Goal: Use online tool/utility: Utilize a website feature to perform a specific function

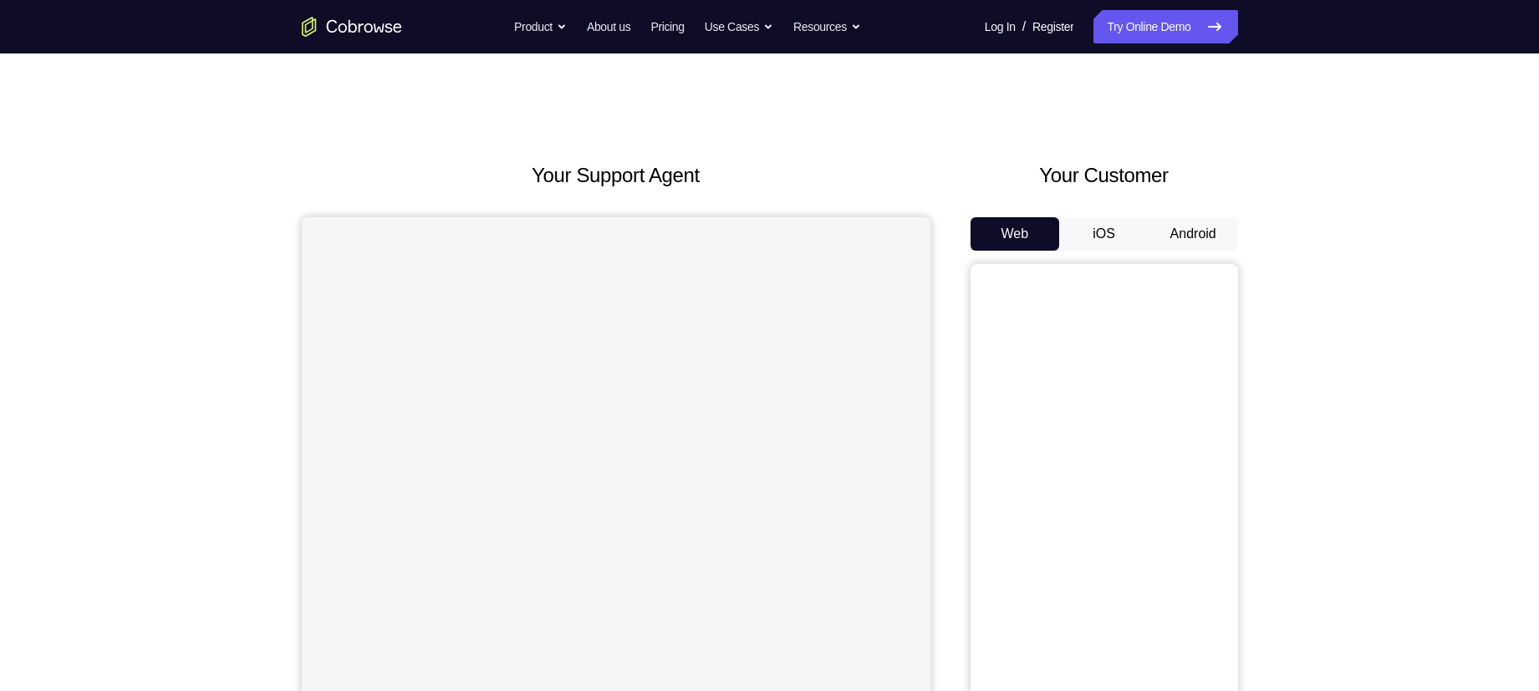
drag, startPoint x: 0, startPoint y: 0, endPoint x: 1199, endPoint y: 242, distance: 1223.2
click at [1199, 242] on button "Android" at bounding box center [1193, 233] width 89 height 33
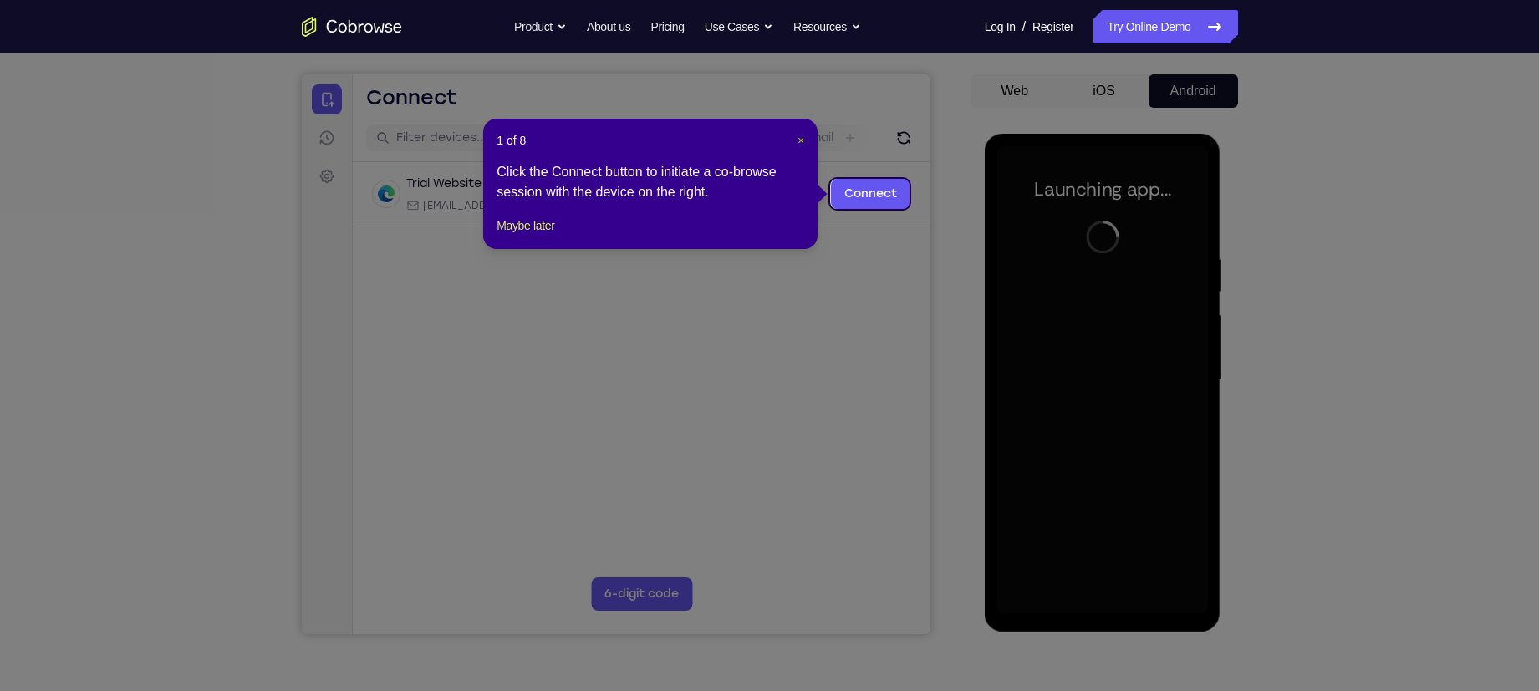
click at [801, 139] on span "×" at bounding box center [801, 140] width 7 height 13
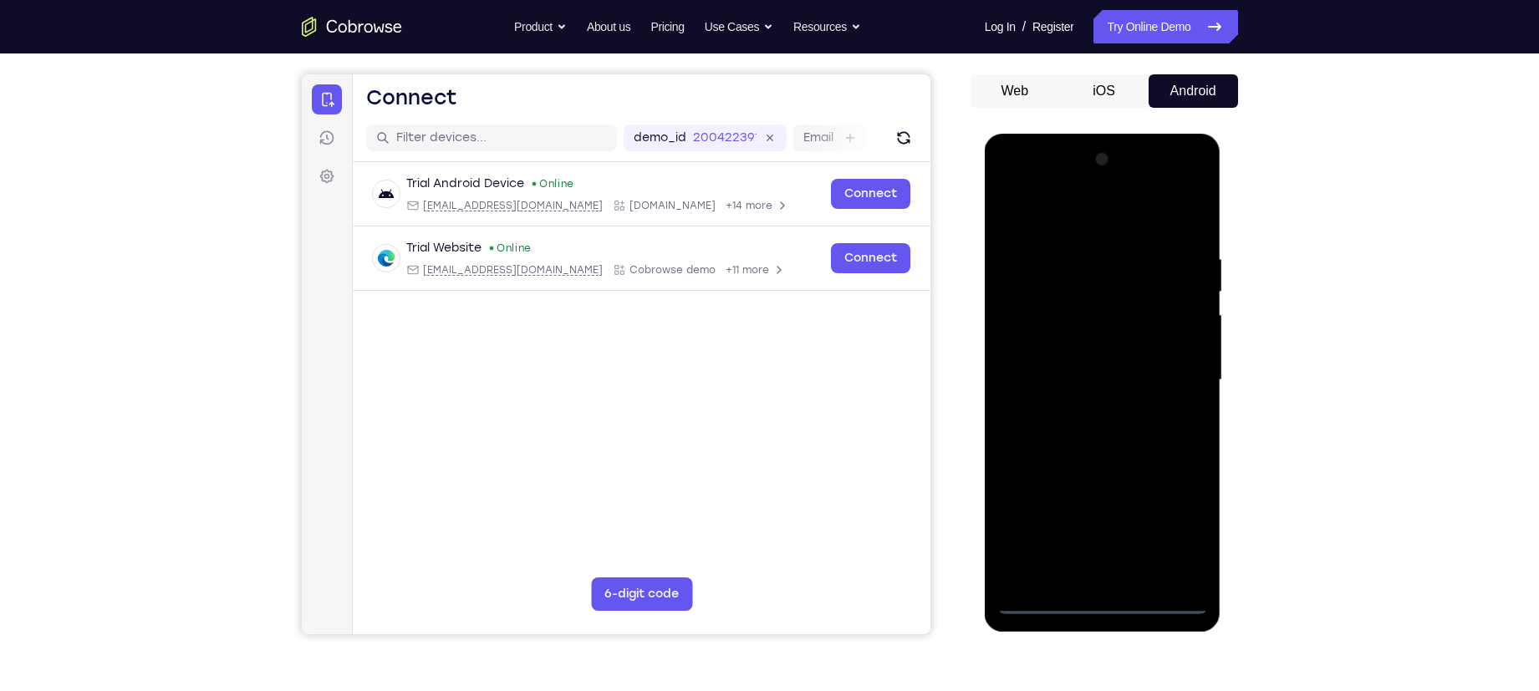
click at [1103, 543] on div at bounding box center [1102, 380] width 211 height 468
click at [1174, 524] on div at bounding box center [1102, 380] width 211 height 468
click at [1050, 228] on div at bounding box center [1102, 380] width 211 height 468
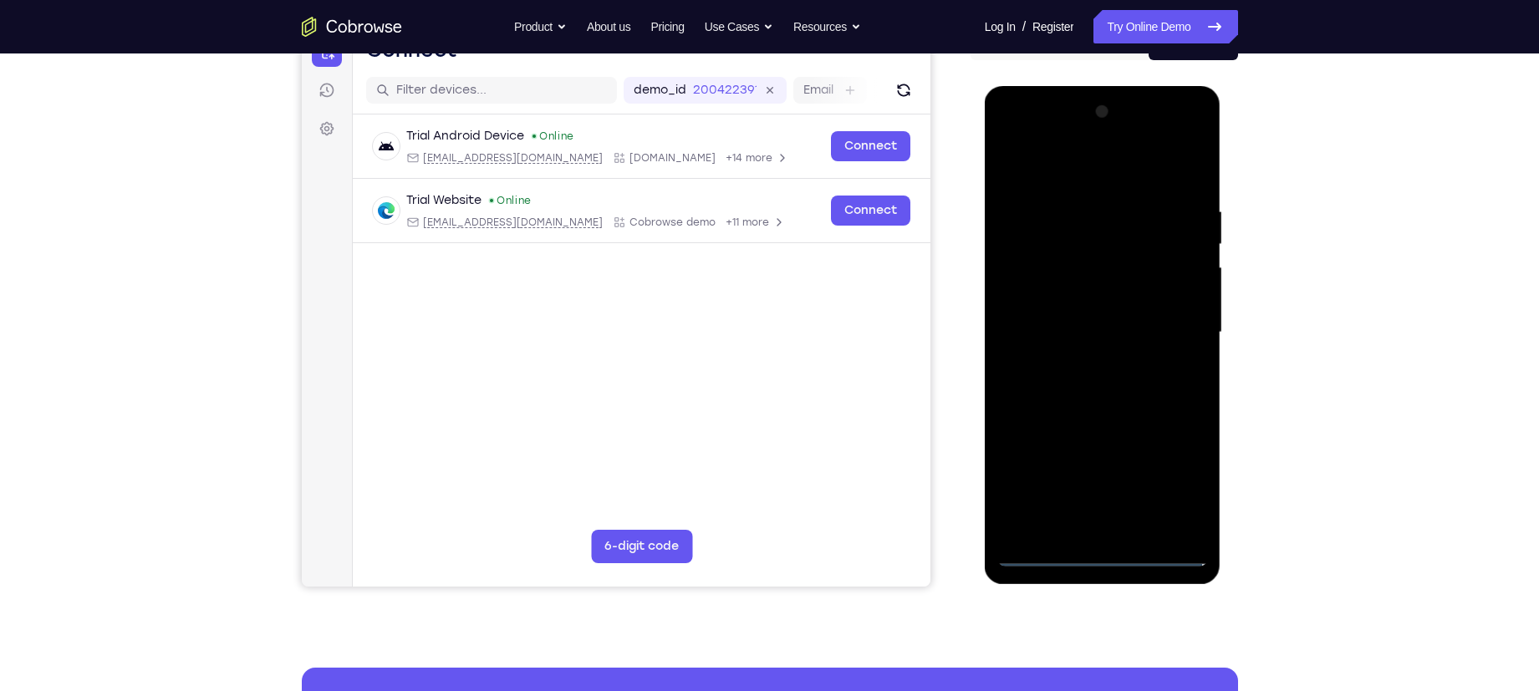
scroll to position [192, 0]
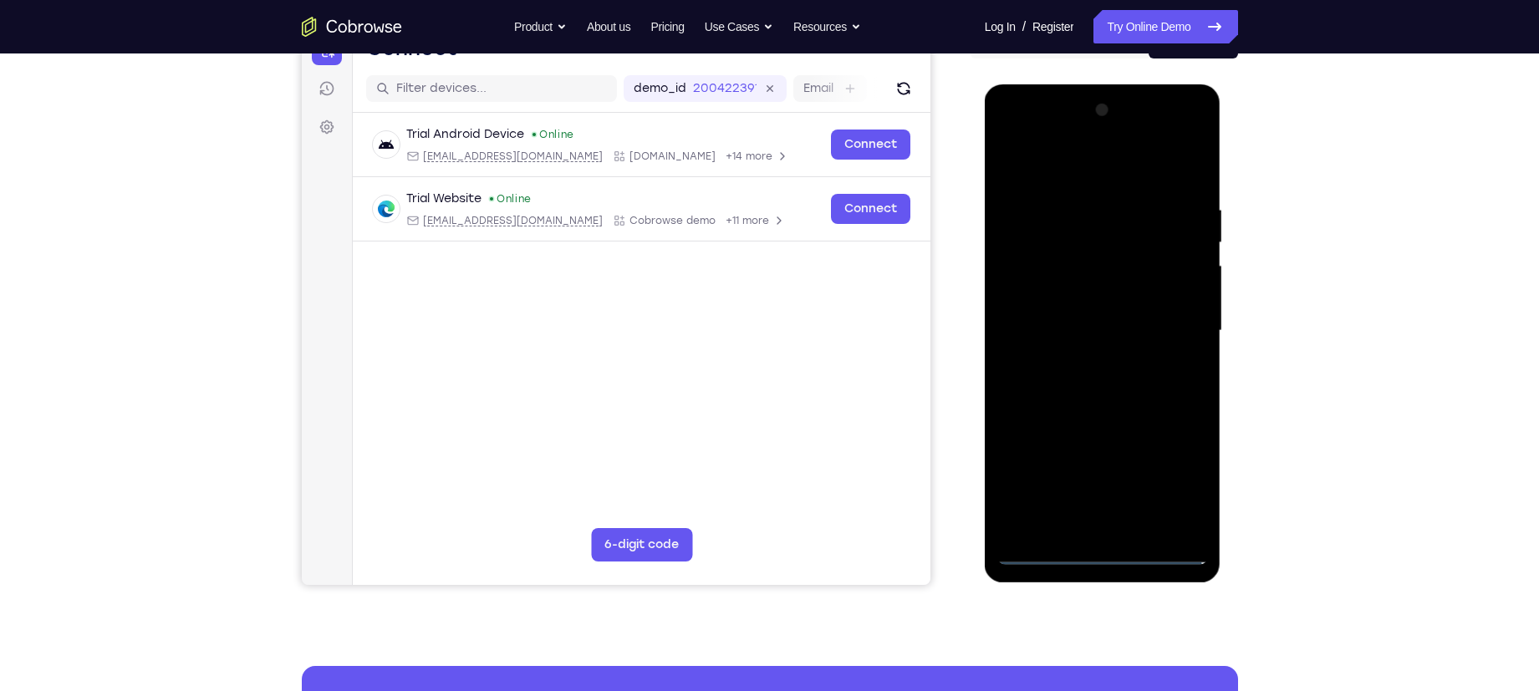
click at [1171, 329] on div at bounding box center [1102, 331] width 211 height 468
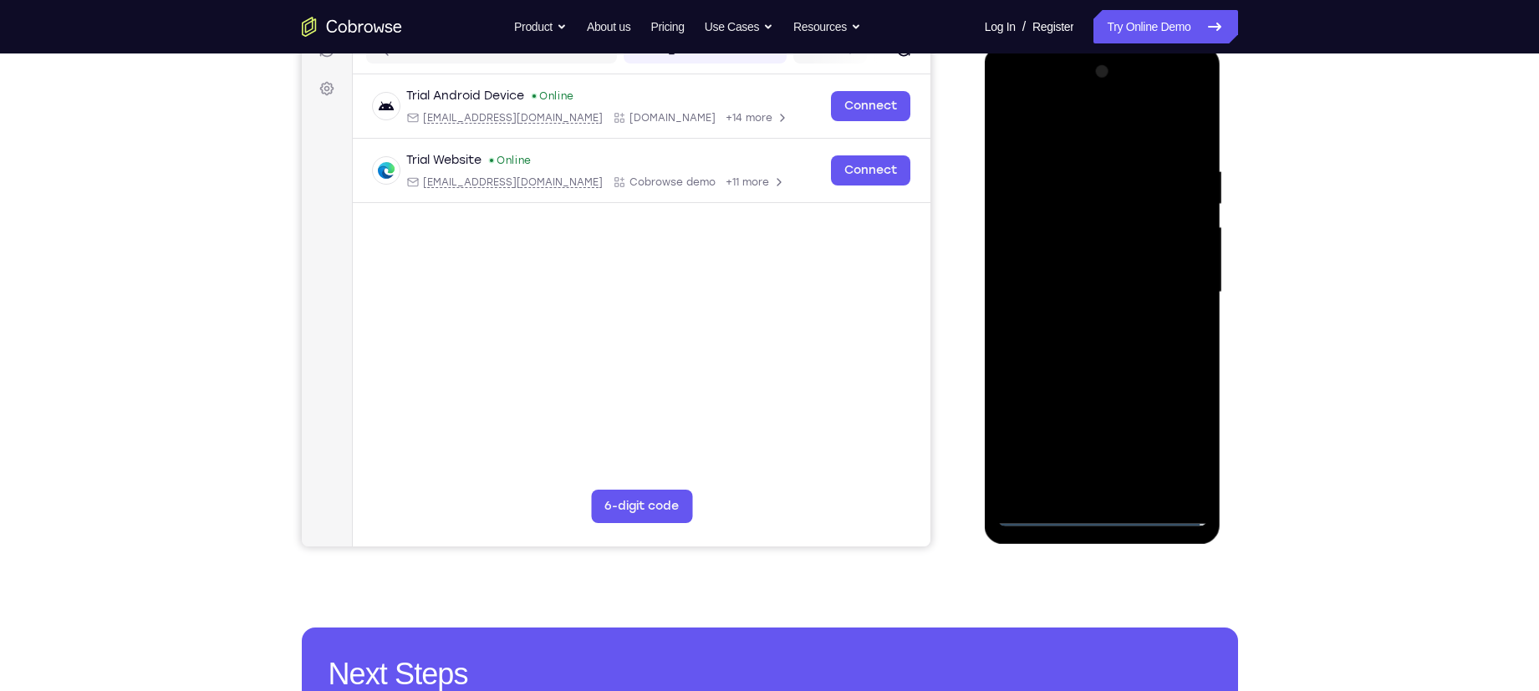
scroll to position [232, 0]
click at [1083, 324] on div at bounding box center [1102, 292] width 211 height 468
click at [1094, 288] on div at bounding box center [1102, 292] width 211 height 468
click at [1089, 268] on div at bounding box center [1102, 292] width 211 height 468
click at [1095, 291] on div at bounding box center [1102, 292] width 211 height 468
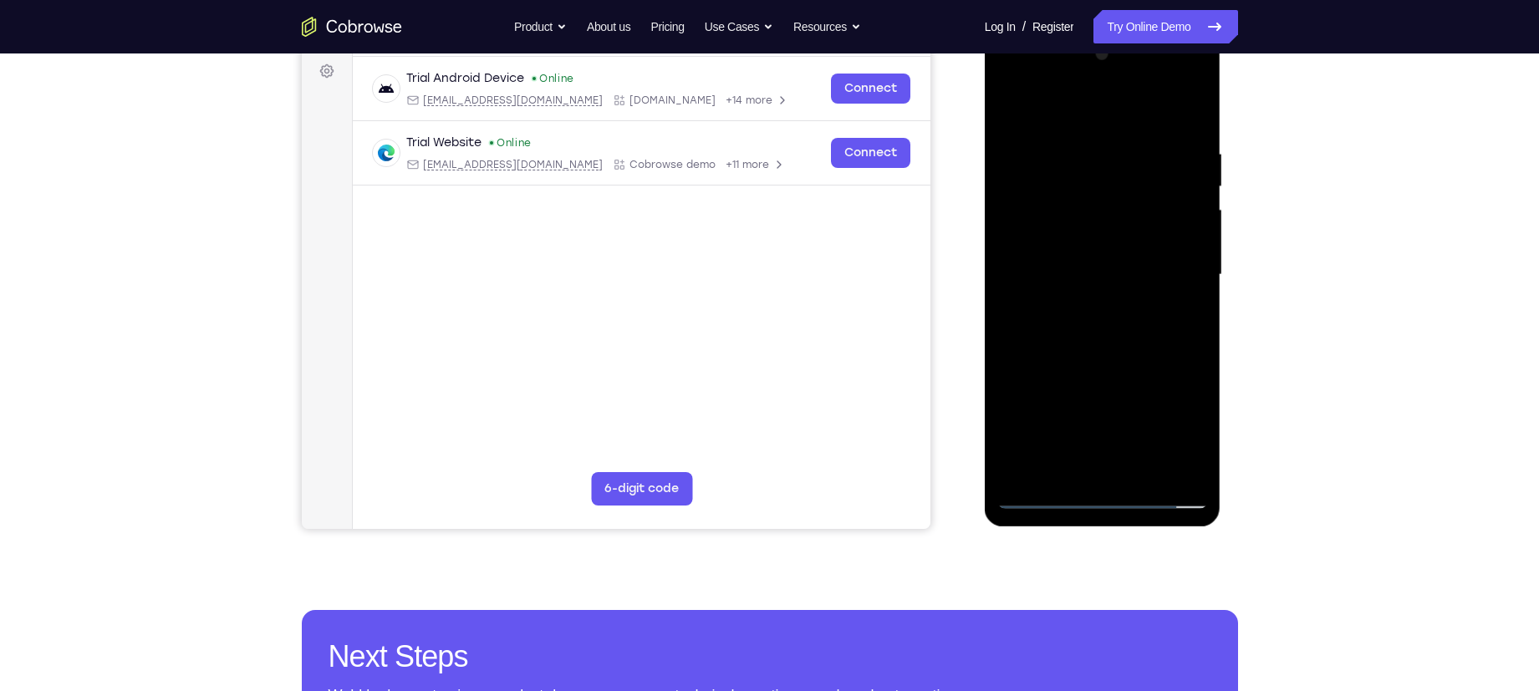
scroll to position [216, 0]
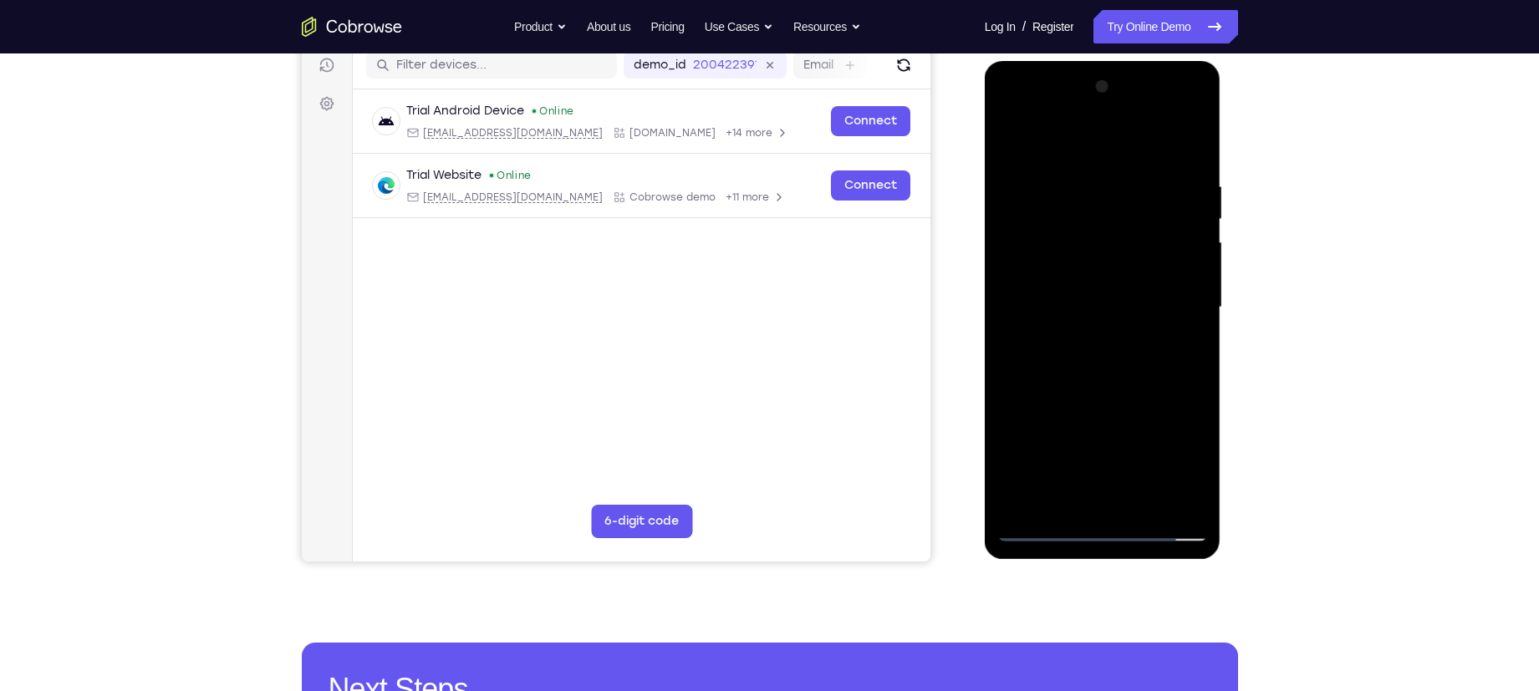
click at [1129, 366] on div at bounding box center [1102, 308] width 211 height 468
drag, startPoint x: 1053, startPoint y: 161, endPoint x: 1351, endPoint y: 190, distance: 299.8
click at [1222, 190] on html "Online web based iOS Simulators and Android Emulators. Run iPhone, iPad, Mobile…" at bounding box center [1104, 312] width 238 height 502
click at [1086, 354] on div at bounding box center [1102, 308] width 211 height 468
drag, startPoint x: 1053, startPoint y: 147, endPoint x: 1434, endPoint y: 381, distance: 447.4
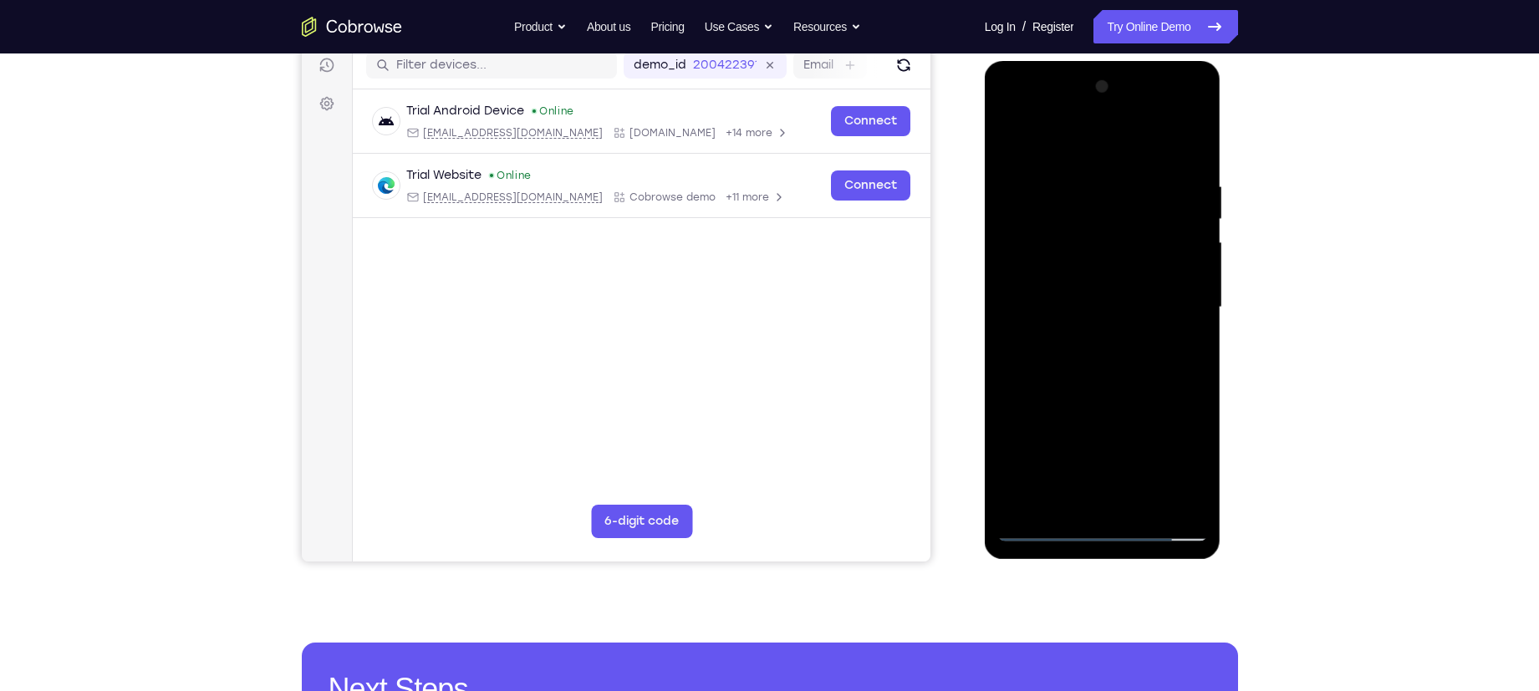
click at [1222, 381] on html "Online web based iOS Simulators and Android Emulators. Run iPhone, iPad, Mobile…" at bounding box center [1104, 312] width 238 height 502
click at [1134, 362] on div at bounding box center [1102, 308] width 211 height 468
click at [1080, 503] on div at bounding box center [1102, 308] width 211 height 468
click at [1096, 500] on div at bounding box center [1102, 308] width 211 height 468
click at [1100, 502] on div at bounding box center [1102, 308] width 211 height 468
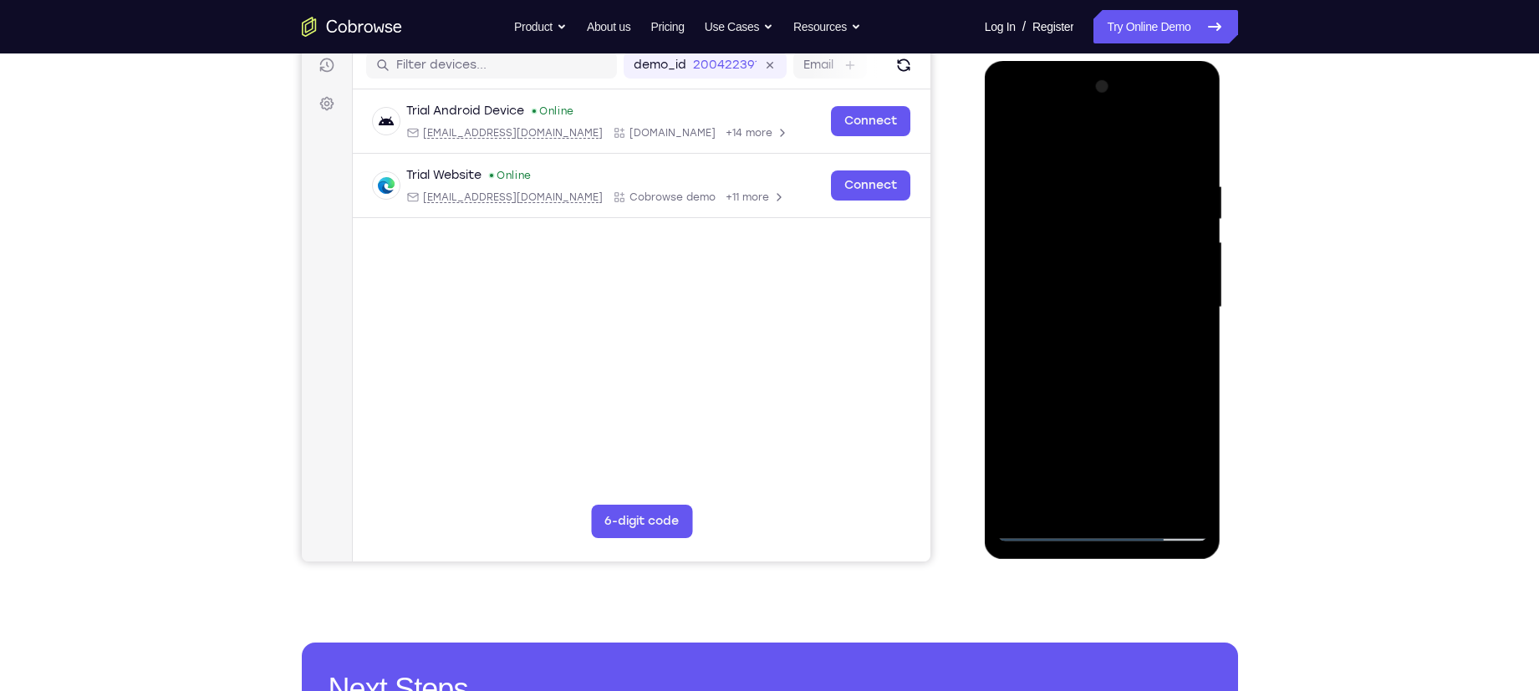
click at [1099, 358] on div at bounding box center [1102, 308] width 211 height 468
click at [1073, 489] on div at bounding box center [1102, 308] width 211 height 468
click at [1075, 495] on div at bounding box center [1102, 308] width 211 height 468
click at [1115, 503] on div at bounding box center [1102, 308] width 211 height 468
click at [1108, 505] on div at bounding box center [1102, 308] width 211 height 468
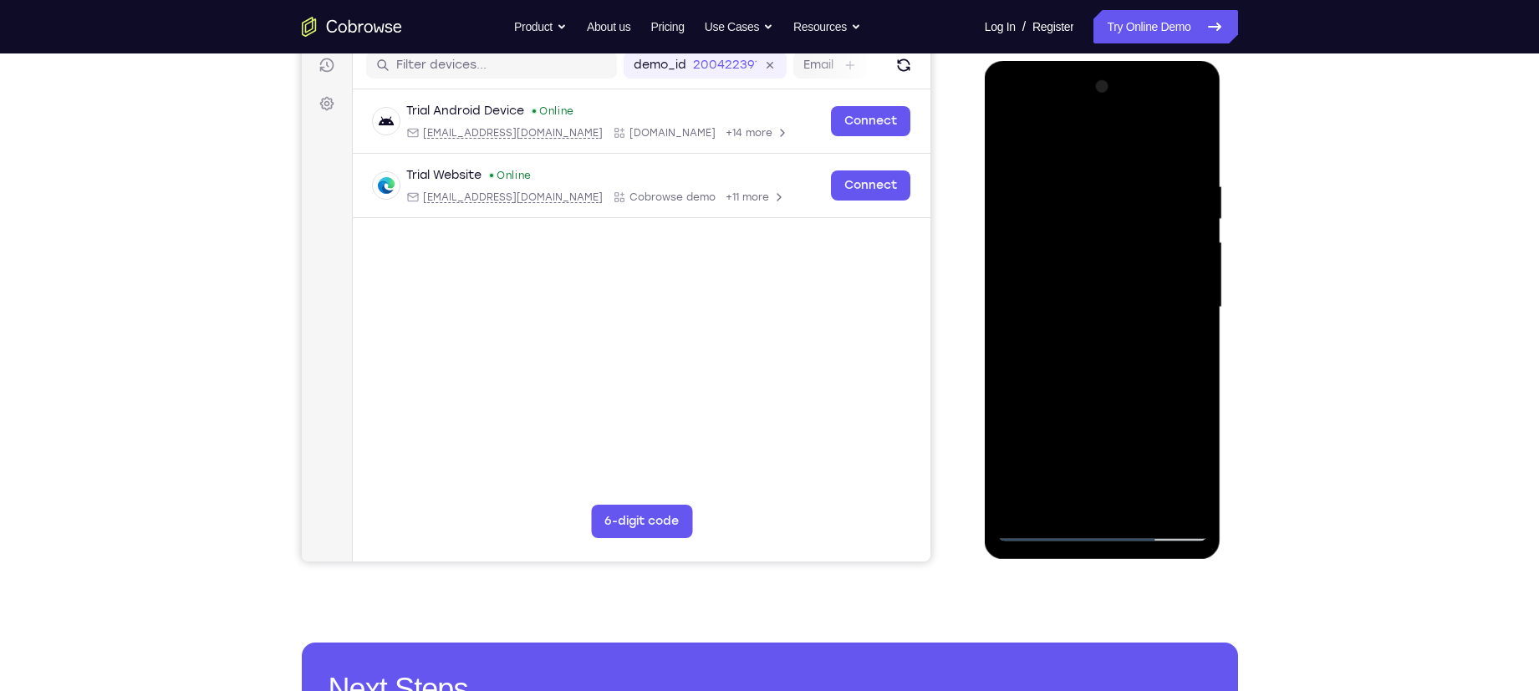
drag, startPoint x: 1094, startPoint y: 252, endPoint x: 1066, endPoint y: 509, distance: 258.1
click at [1066, 509] on div at bounding box center [1102, 308] width 211 height 468
click at [1070, 382] on div at bounding box center [1102, 308] width 211 height 468
click at [1139, 502] on div at bounding box center [1102, 308] width 211 height 468
click at [1074, 393] on div at bounding box center [1102, 308] width 211 height 468
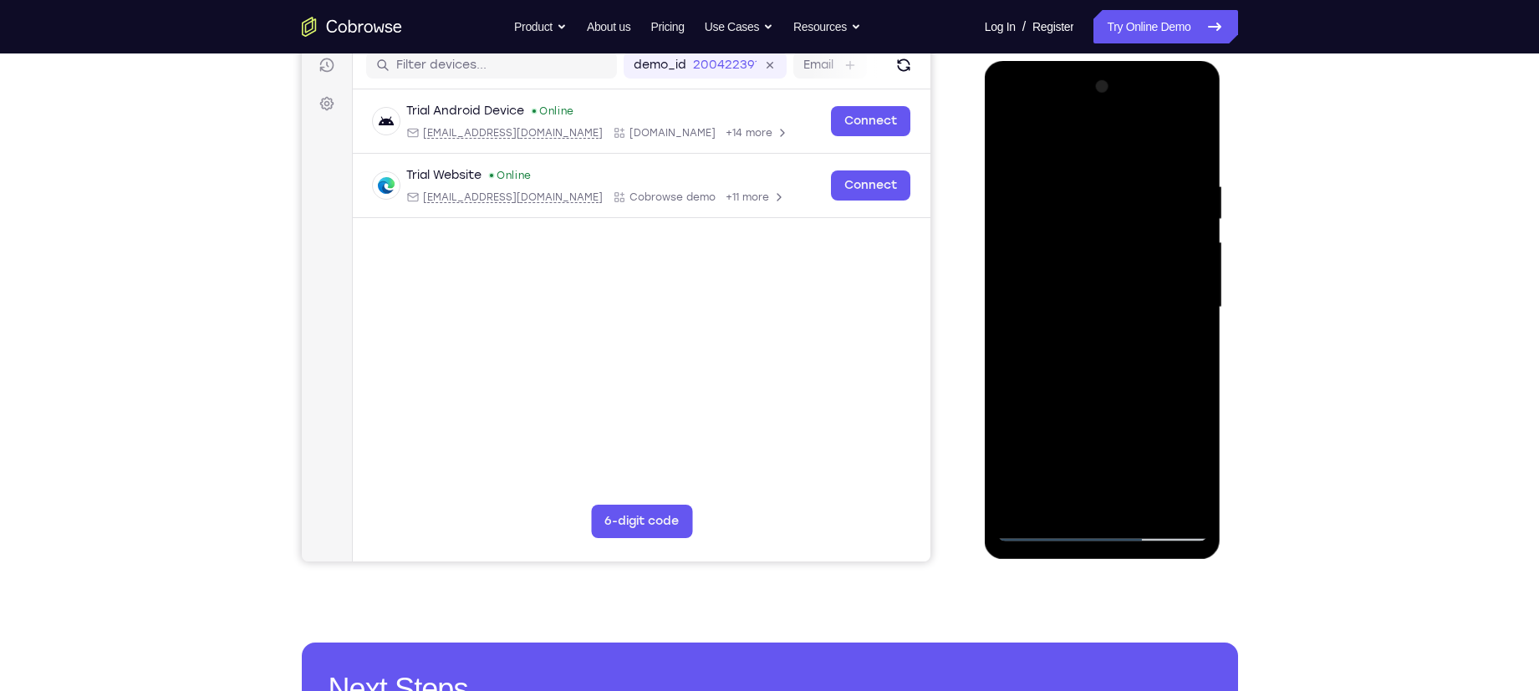
click at [1035, 526] on div at bounding box center [1102, 308] width 211 height 468
click at [1078, 150] on div at bounding box center [1102, 308] width 211 height 468
click at [1078, 160] on div at bounding box center [1102, 308] width 211 height 468
click at [1173, 258] on div at bounding box center [1102, 308] width 211 height 468
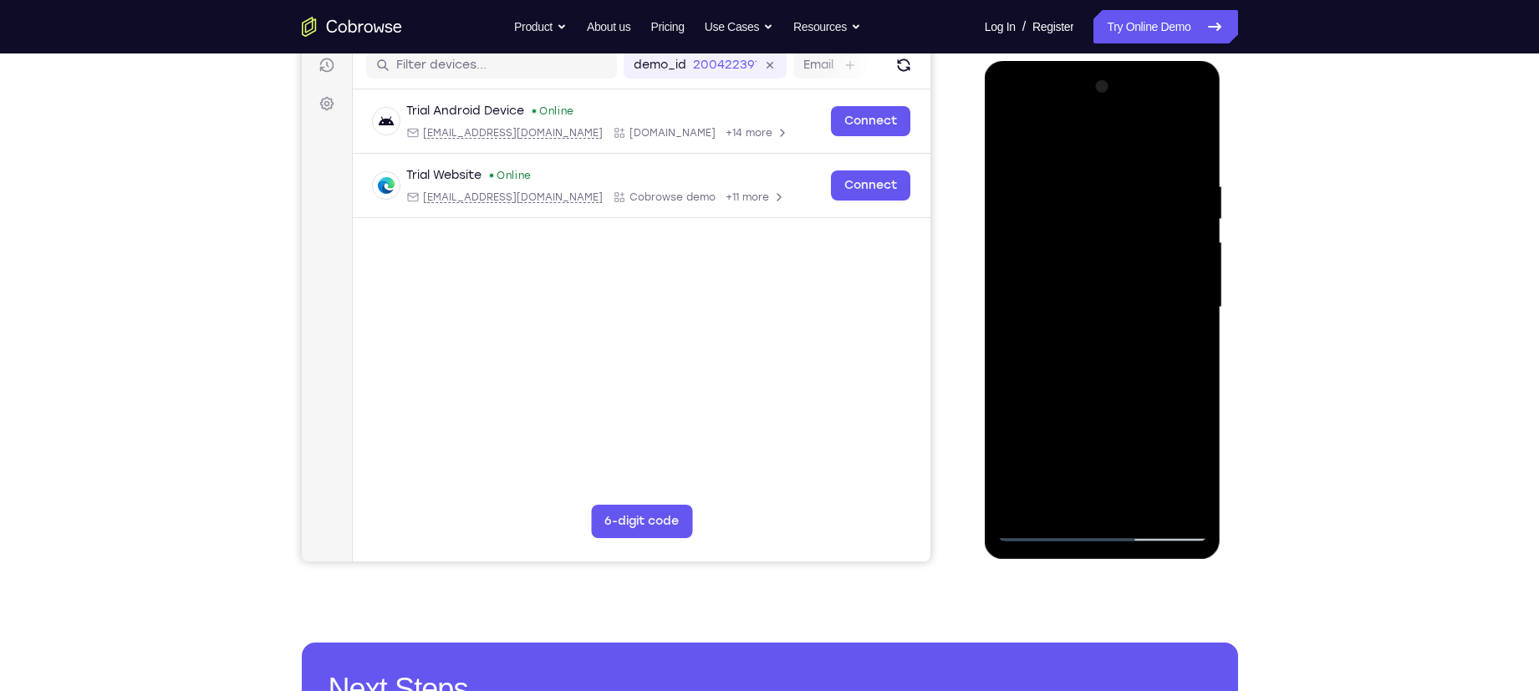
click at [1173, 258] on div at bounding box center [1102, 308] width 211 height 468
click at [1070, 497] on div at bounding box center [1102, 308] width 211 height 468
click at [1056, 333] on div at bounding box center [1102, 308] width 211 height 468
click at [1099, 496] on div at bounding box center [1102, 308] width 211 height 468
click at [1144, 318] on div at bounding box center [1102, 308] width 211 height 468
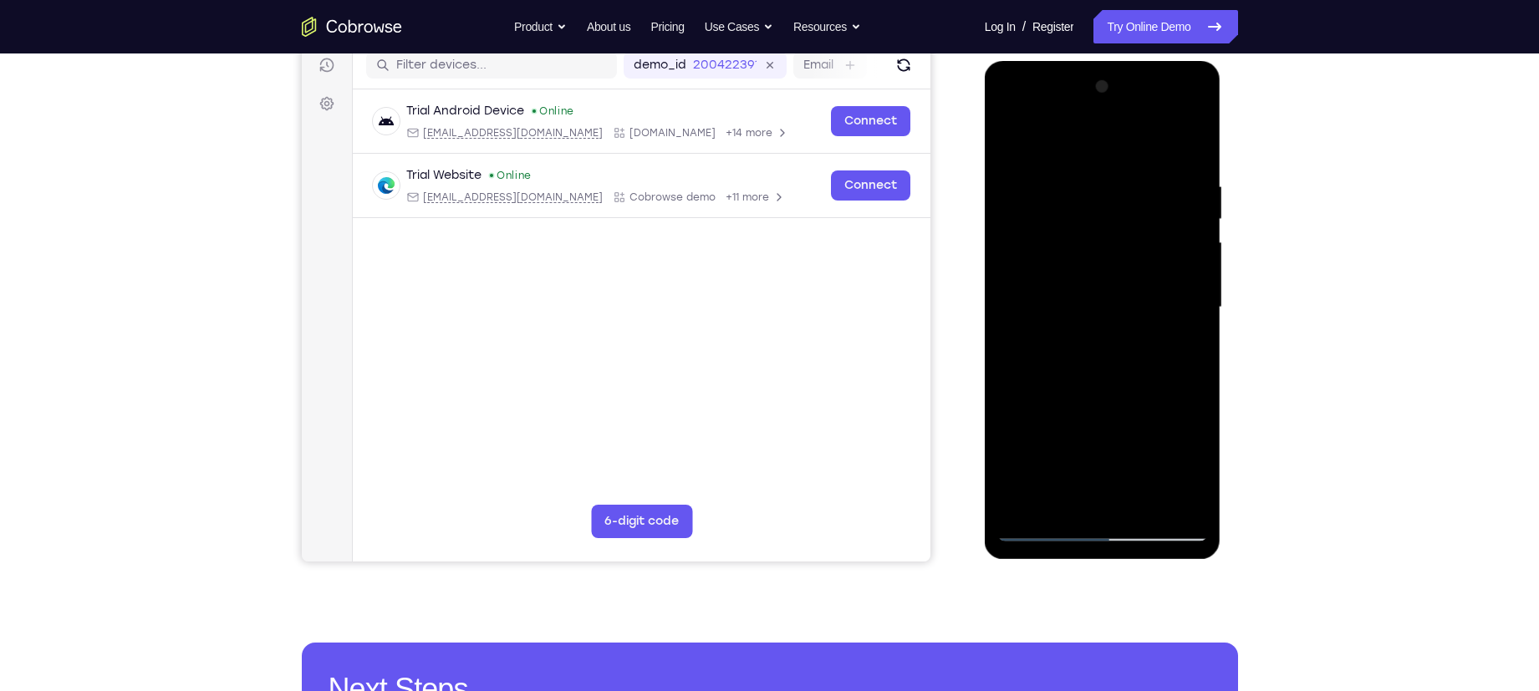
click at [1175, 314] on div at bounding box center [1102, 308] width 211 height 468
click at [1191, 159] on div at bounding box center [1102, 308] width 211 height 468
drag, startPoint x: 1145, startPoint y: 390, endPoint x: 1155, endPoint y: 318, distance: 73.4
click at [1155, 318] on div at bounding box center [1102, 308] width 211 height 468
click at [1143, 500] on div at bounding box center [1102, 308] width 211 height 468
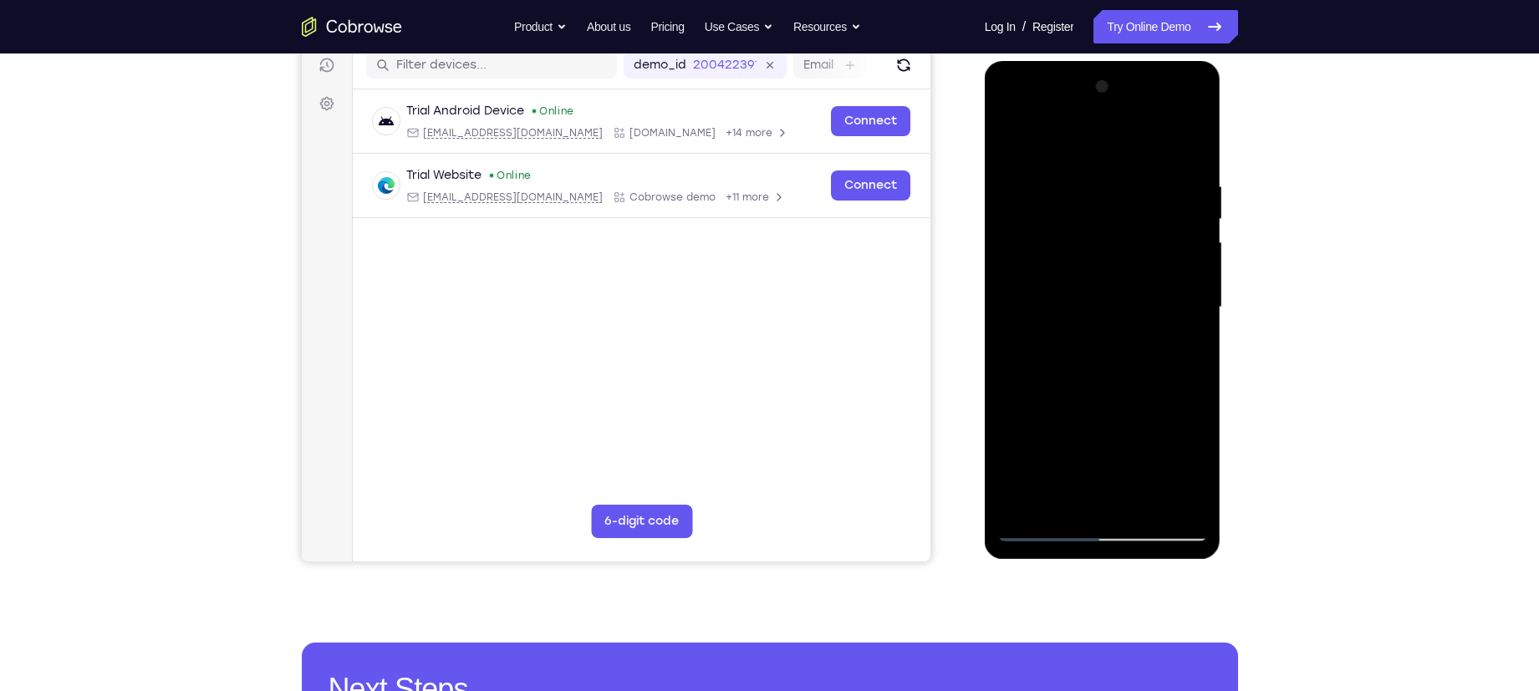
click at [1066, 292] on div at bounding box center [1102, 308] width 211 height 468
click at [1069, 502] on div at bounding box center [1102, 308] width 211 height 468
click at [1134, 377] on div at bounding box center [1102, 308] width 211 height 468
click at [1063, 197] on div at bounding box center [1102, 308] width 211 height 468
click at [1068, 490] on div at bounding box center [1102, 308] width 211 height 468
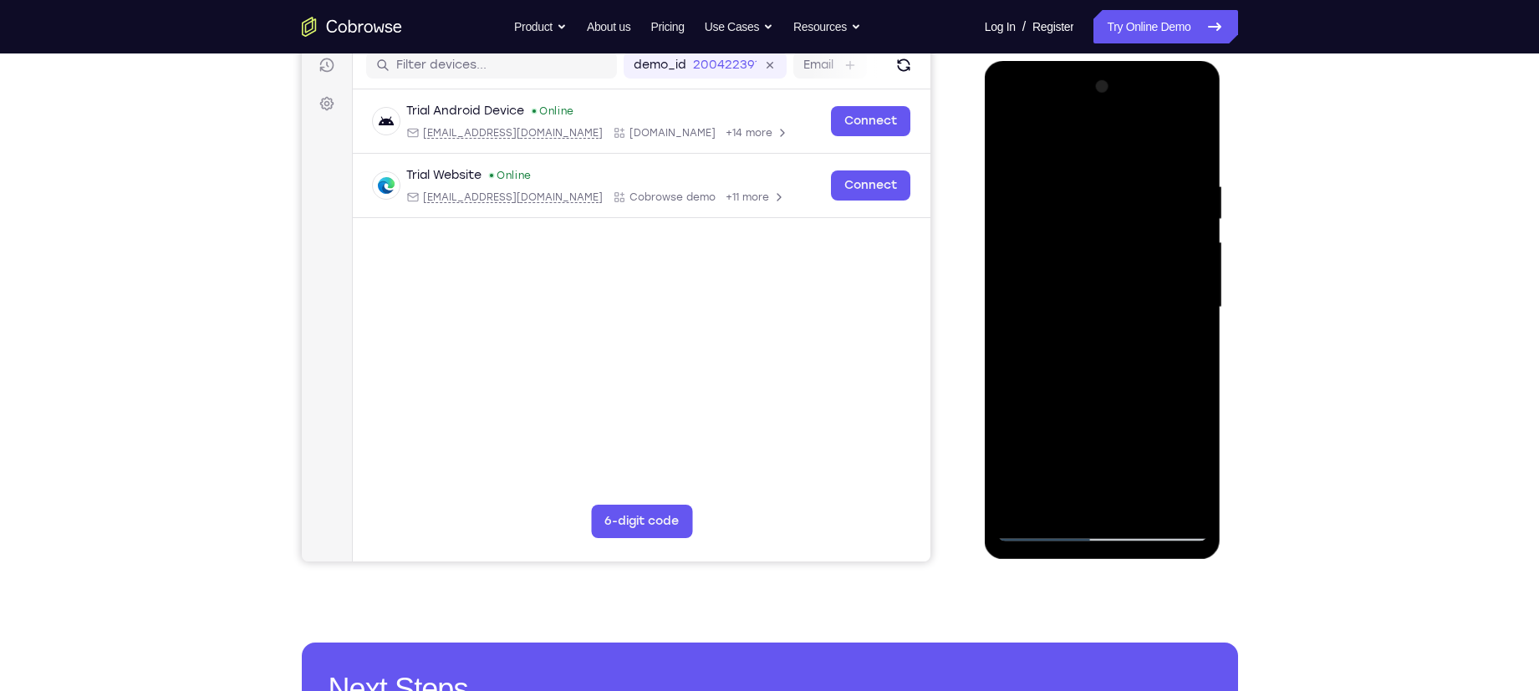
drag, startPoint x: 1072, startPoint y: 419, endPoint x: 1104, endPoint y: 283, distance: 140.1
click at [1104, 283] on div at bounding box center [1102, 308] width 211 height 468
drag, startPoint x: 1061, startPoint y: 451, endPoint x: 1092, endPoint y: 334, distance: 121.1
click at [1092, 334] on div at bounding box center [1102, 308] width 211 height 468
drag, startPoint x: 1059, startPoint y: 471, endPoint x: 1054, endPoint y: 293, distance: 178.2
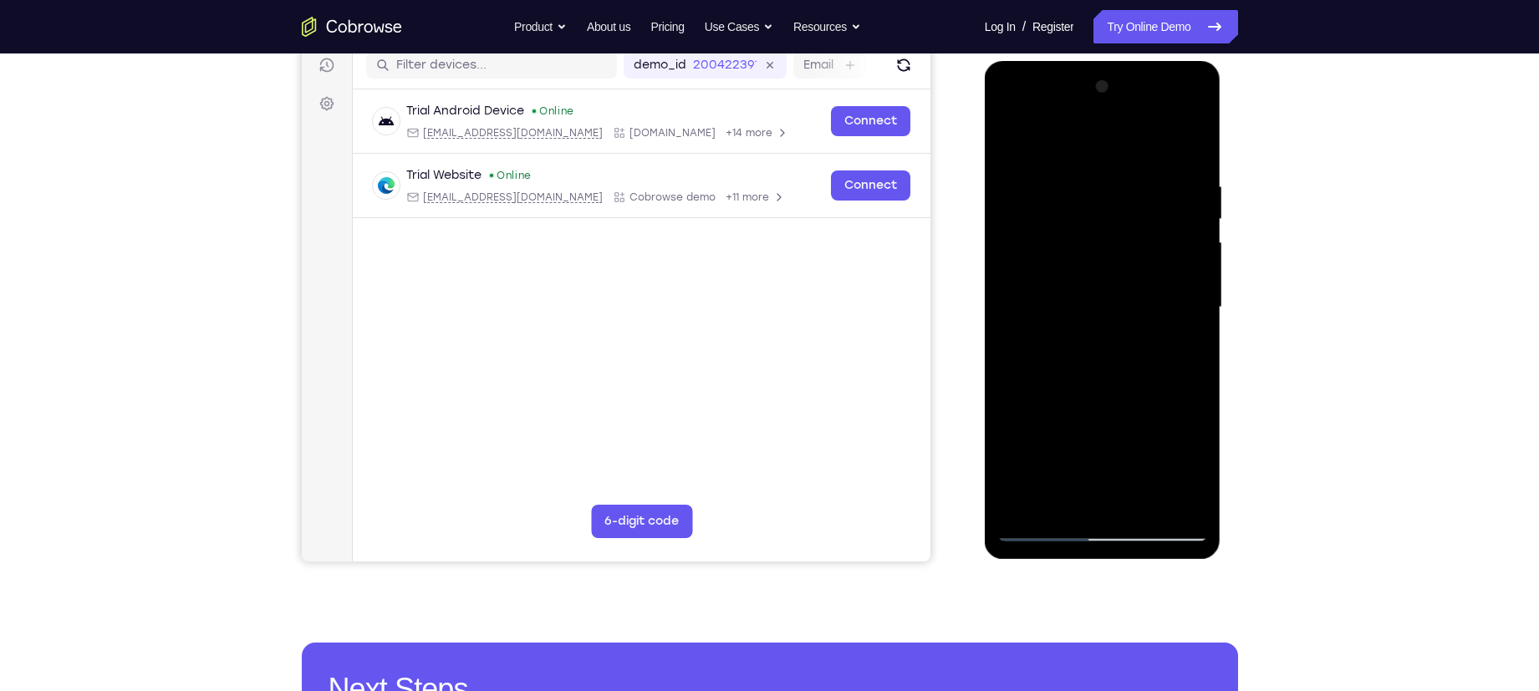
click at [1054, 293] on div at bounding box center [1102, 308] width 211 height 468
click at [1018, 451] on div at bounding box center [1102, 308] width 211 height 468
click at [1042, 294] on div at bounding box center [1102, 308] width 211 height 468
click at [1183, 497] on div at bounding box center [1102, 308] width 211 height 468
click at [1046, 528] on div at bounding box center [1102, 308] width 211 height 468
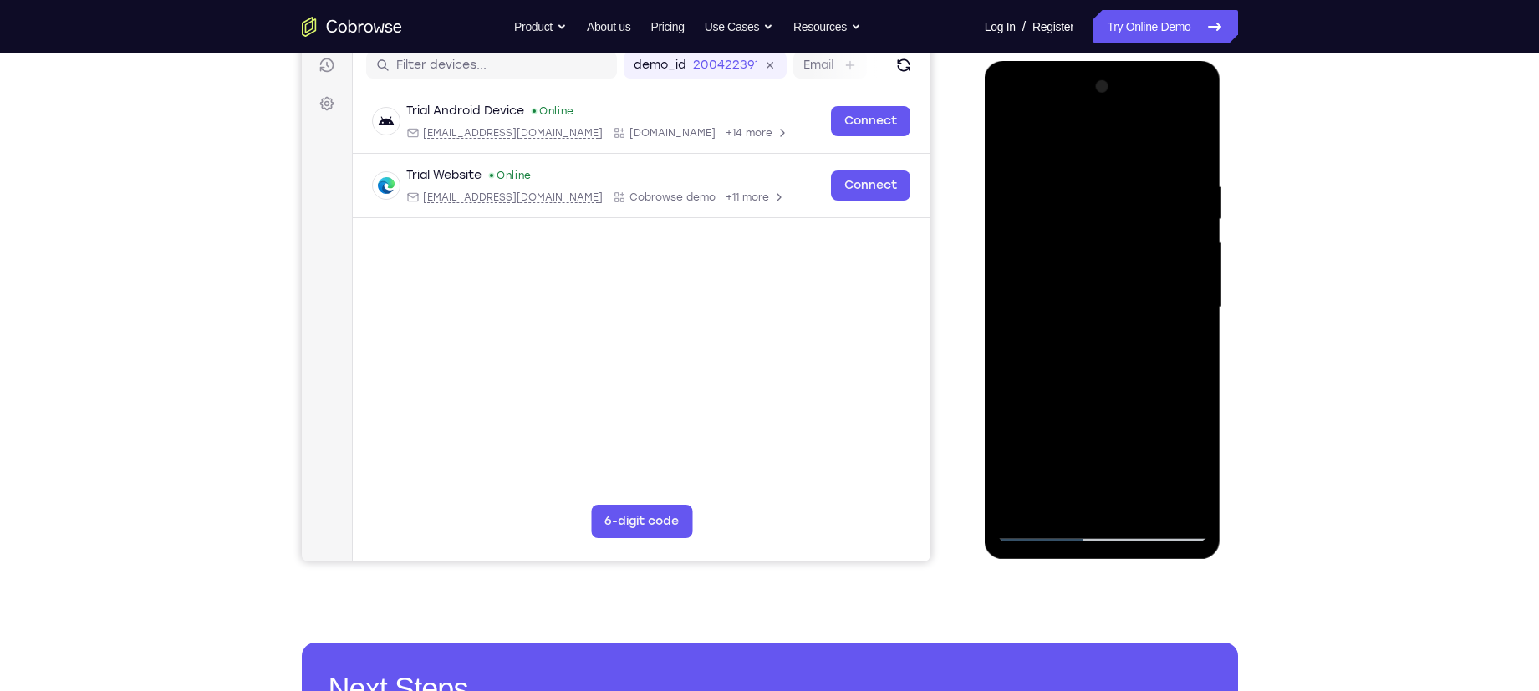
click at [1046, 528] on div at bounding box center [1102, 308] width 211 height 468
click at [1059, 502] on div at bounding box center [1102, 308] width 211 height 468
click at [1107, 441] on div at bounding box center [1102, 308] width 211 height 468
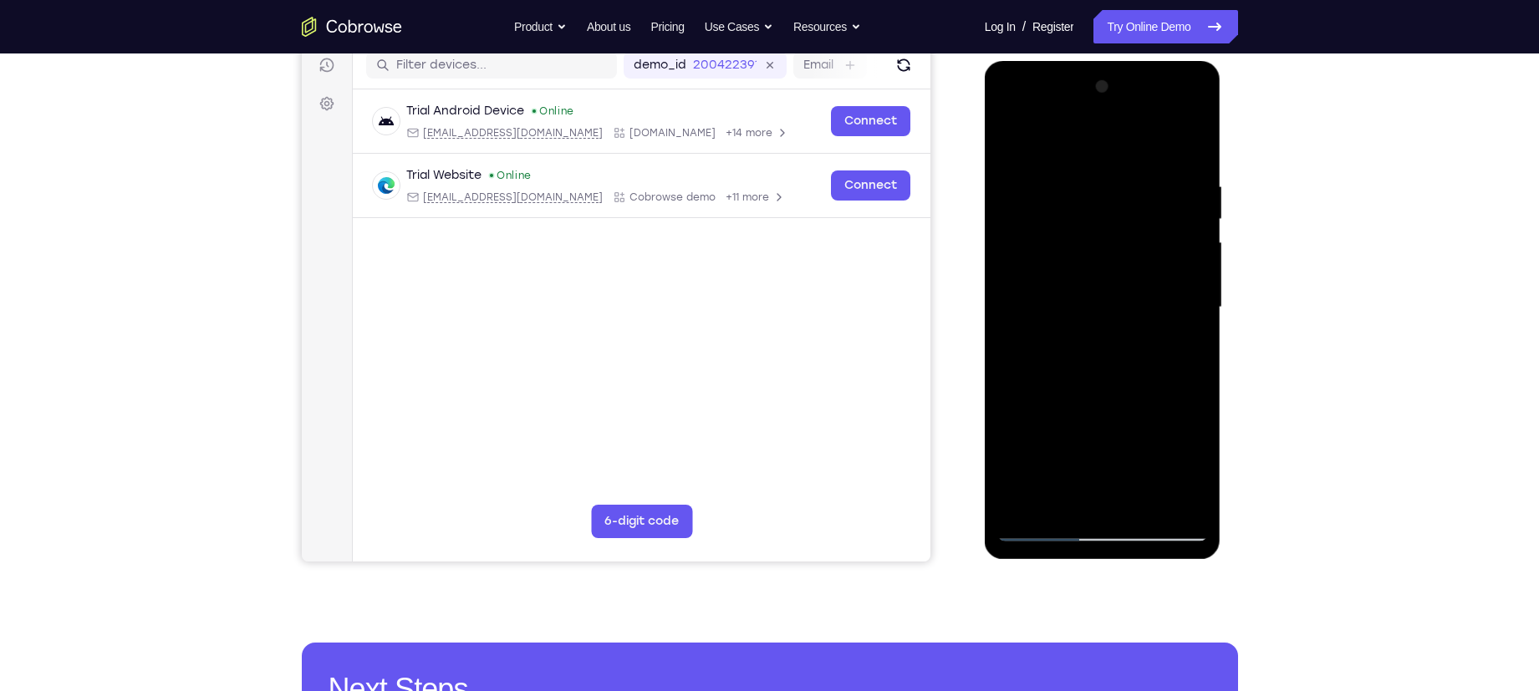
click at [1136, 405] on div at bounding box center [1102, 308] width 211 height 468
click at [1105, 498] on div at bounding box center [1102, 308] width 211 height 468
click at [1198, 464] on div at bounding box center [1102, 308] width 211 height 468
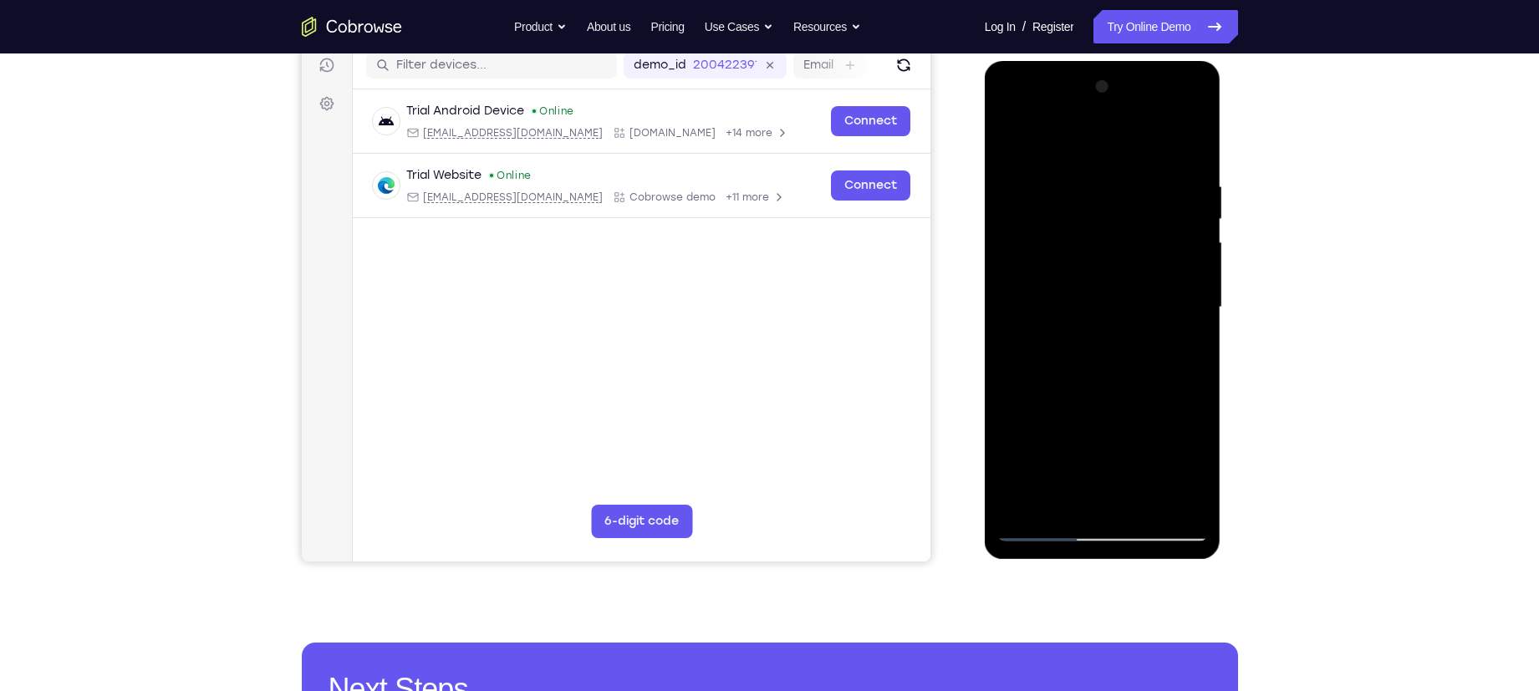
click at [1198, 464] on div at bounding box center [1102, 308] width 211 height 468
click at [1107, 439] on div at bounding box center [1102, 308] width 211 height 468
click at [1135, 407] on div at bounding box center [1102, 308] width 211 height 468
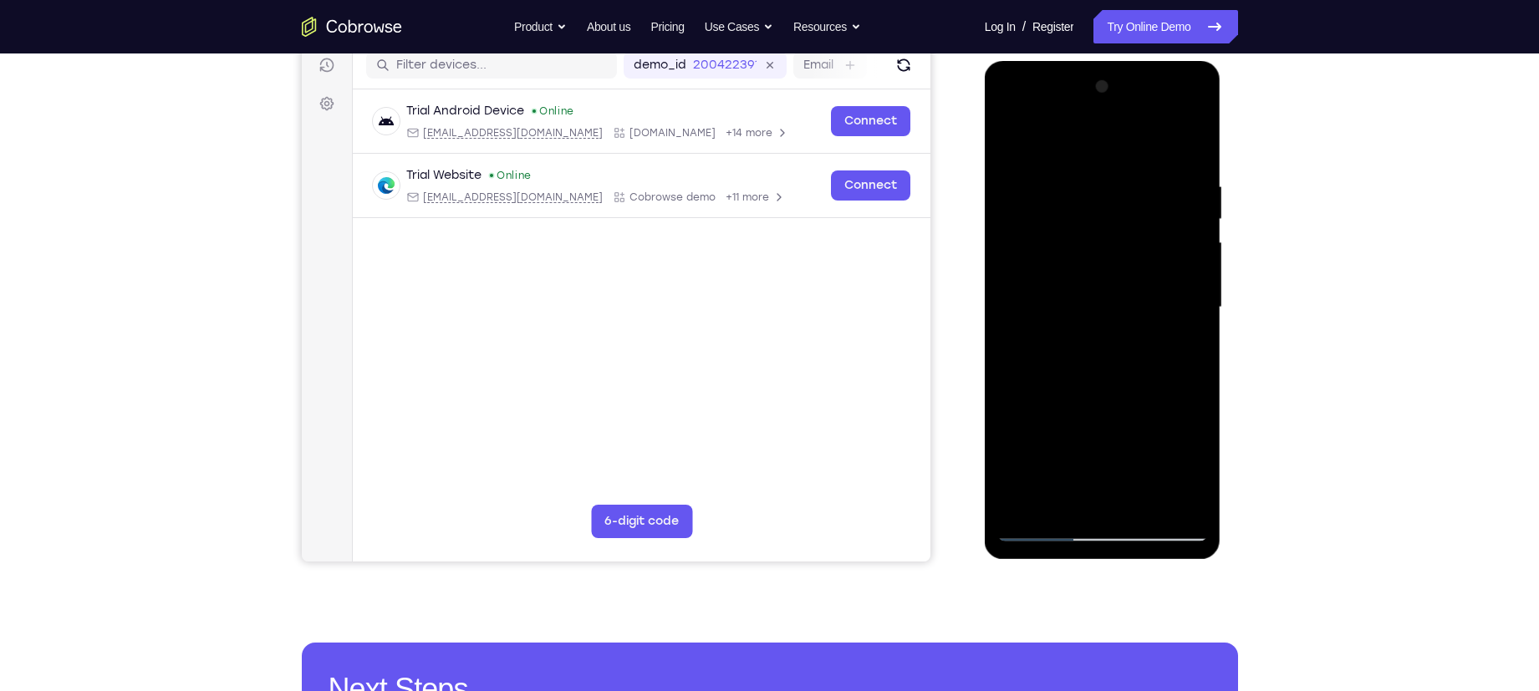
click at [1188, 352] on div at bounding box center [1102, 308] width 211 height 468
click at [1203, 435] on div at bounding box center [1102, 308] width 211 height 468
click at [1198, 467] on div at bounding box center [1102, 308] width 211 height 468
click at [1175, 436] on div at bounding box center [1102, 308] width 211 height 468
click at [1195, 467] on div at bounding box center [1102, 308] width 211 height 468
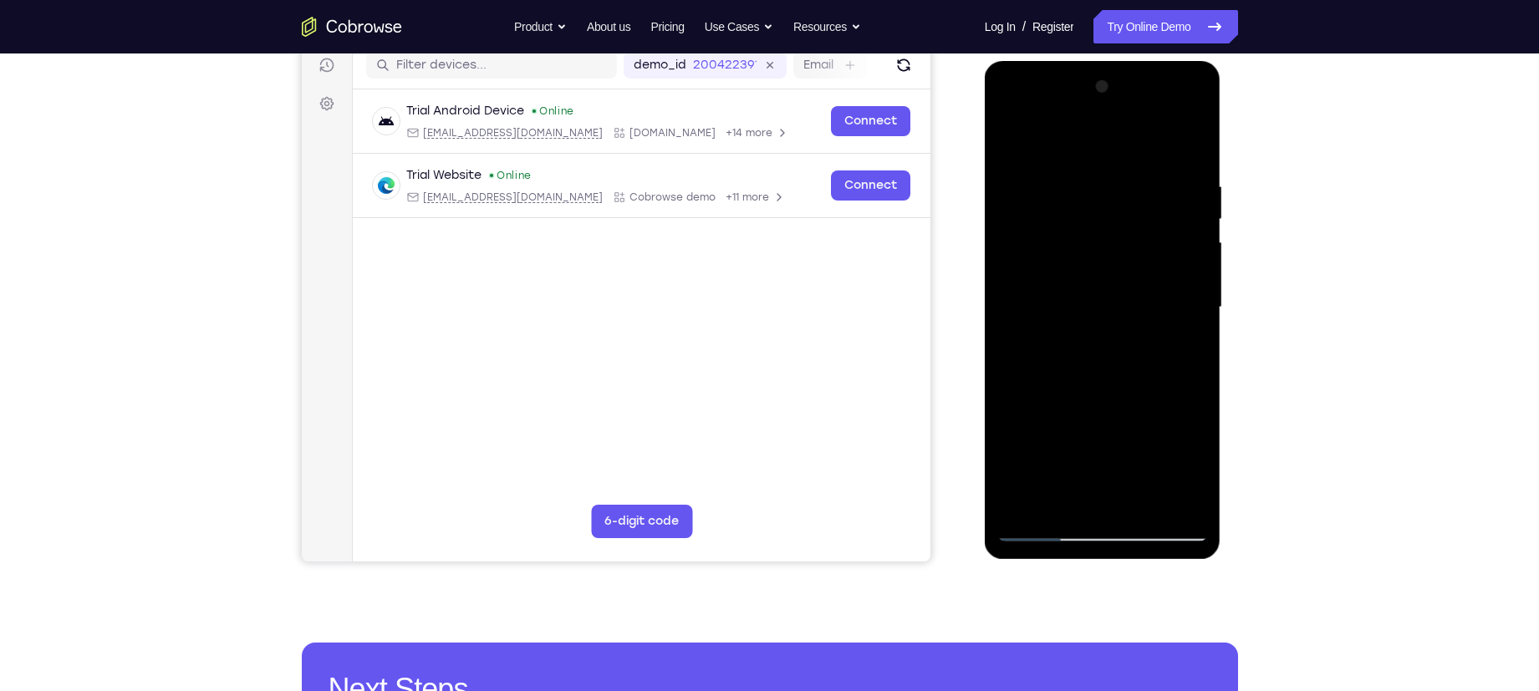
click at [1103, 441] on div at bounding box center [1102, 308] width 211 height 468
click at [1026, 400] on div at bounding box center [1102, 308] width 211 height 468
click at [1200, 461] on div at bounding box center [1102, 308] width 211 height 468
click at [1098, 441] on div at bounding box center [1102, 308] width 211 height 468
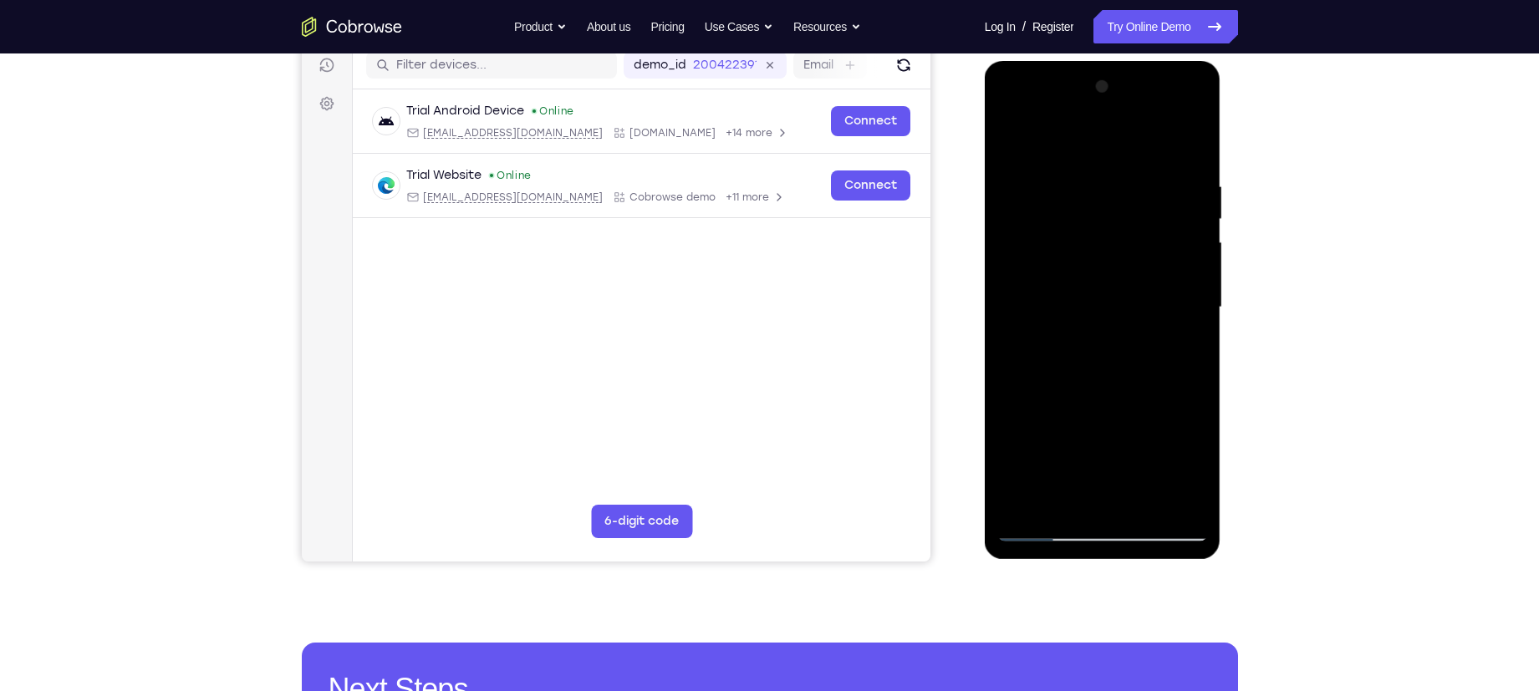
click at [1130, 441] on div at bounding box center [1102, 308] width 211 height 468
click at [1117, 442] on div at bounding box center [1102, 308] width 211 height 468
click at [1088, 381] on div at bounding box center [1102, 308] width 211 height 468
click at [1071, 403] on div at bounding box center [1102, 308] width 211 height 468
click at [1199, 469] on div at bounding box center [1102, 308] width 211 height 468
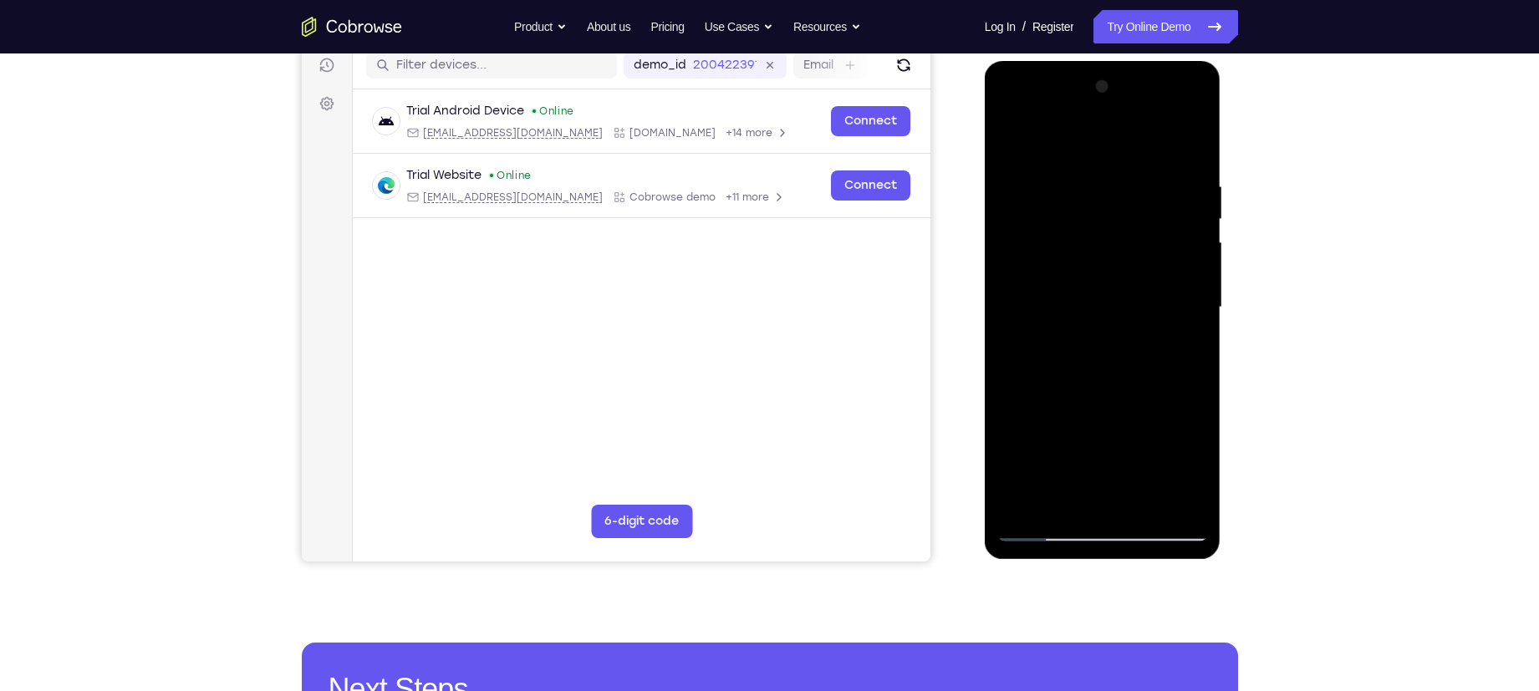
drag, startPoint x: 1063, startPoint y: 411, endPoint x: 1085, endPoint y: 411, distance: 21.7
click at [1085, 411] on div at bounding box center [1102, 308] width 211 height 468
click at [1105, 497] on div at bounding box center [1102, 308] width 211 height 468
click at [1161, 350] on div at bounding box center [1102, 308] width 211 height 468
click at [1183, 436] on div at bounding box center [1102, 308] width 211 height 468
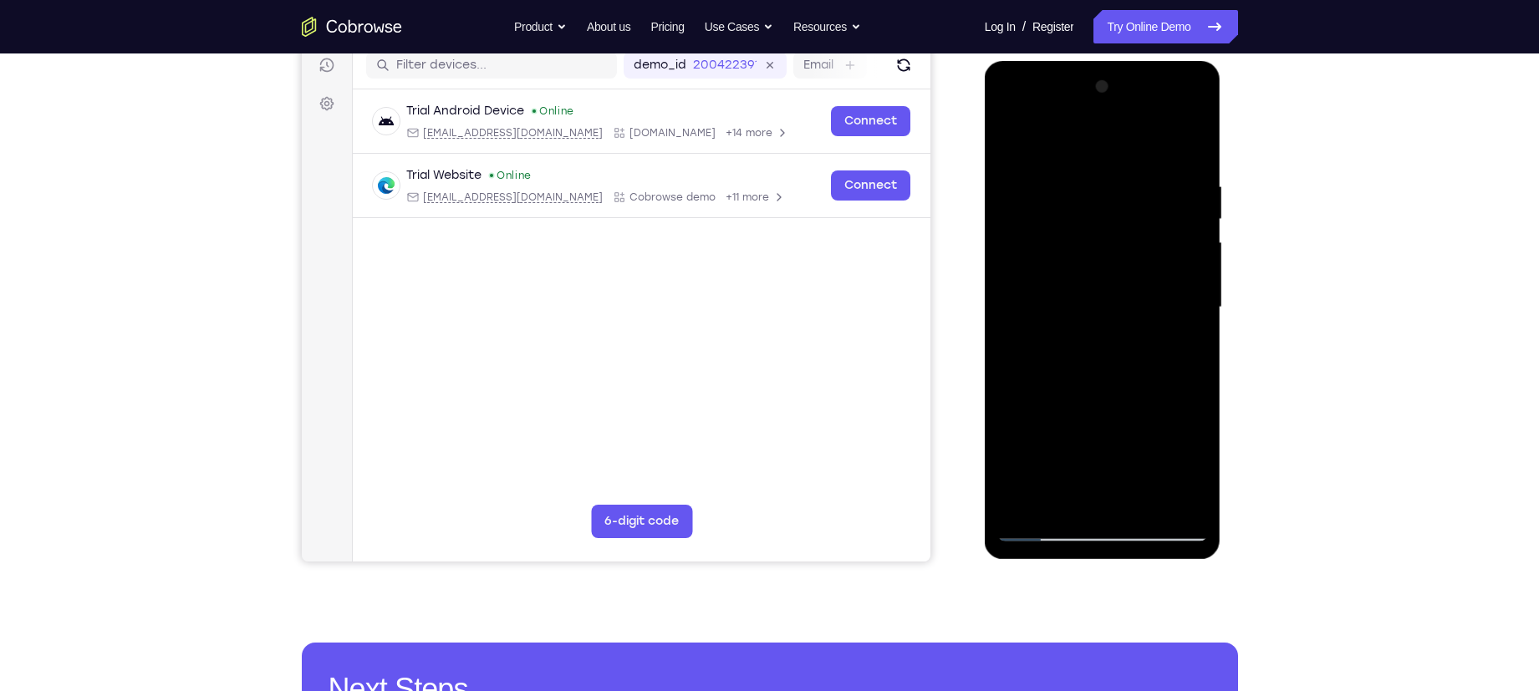
click at [1079, 436] on div at bounding box center [1102, 308] width 211 height 468
click at [1044, 437] on div at bounding box center [1102, 308] width 211 height 468
click at [1121, 439] on div at bounding box center [1102, 308] width 211 height 468
click at [1178, 438] on div at bounding box center [1102, 308] width 211 height 468
click at [1117, 349] on div at bounding box center [1102, 308] width 211 height 468
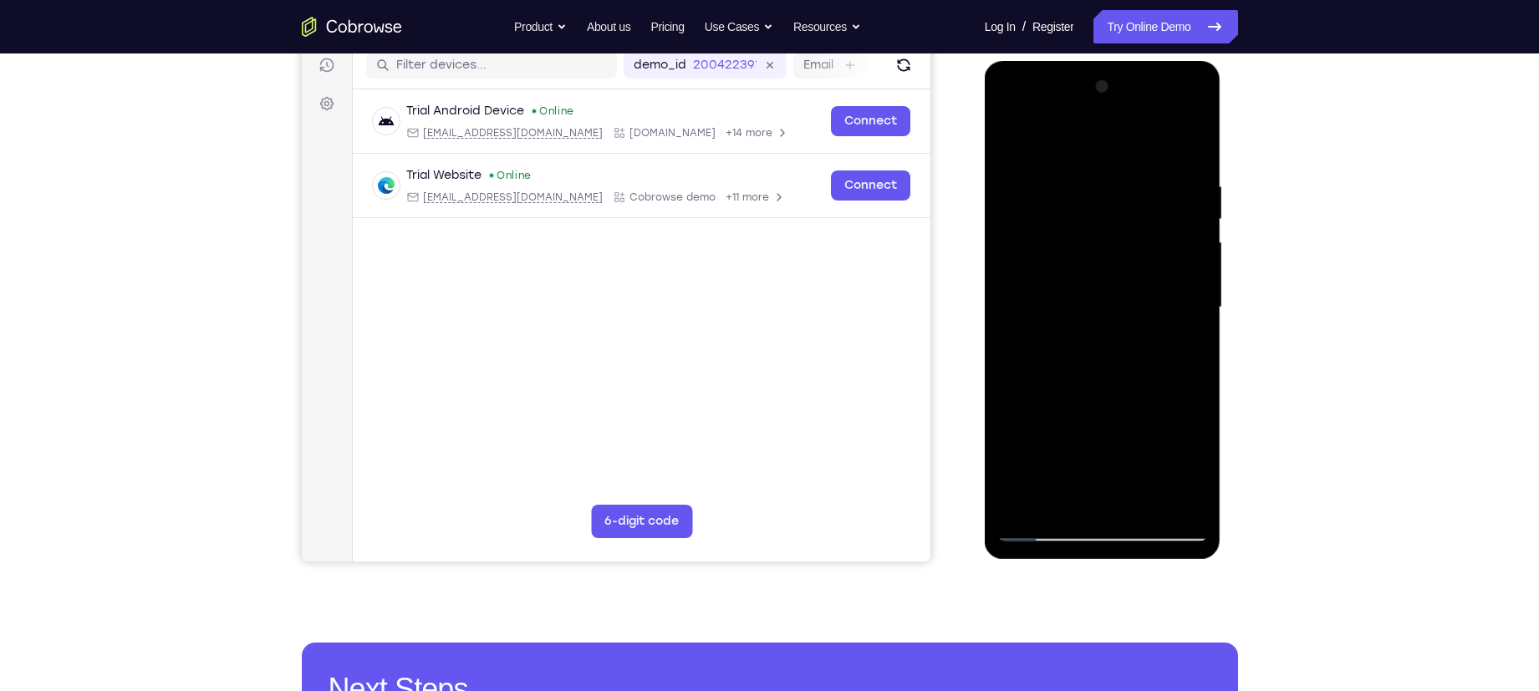
click at [1038, 434] on div at bounding box center [1102, 308] width 211 height 468
click at [1135, 444] on div at bounding box center [1102, 308] width 211 height 468
click at [1050, 442] on div at bounding box center [1102, 308] width 211 height 468
click at [1146, 441] on div at bounding box center [1102, 308] width 211 height 468
click at [1094, 375] on div at bounding box center [1102, 308] width 211 height 468
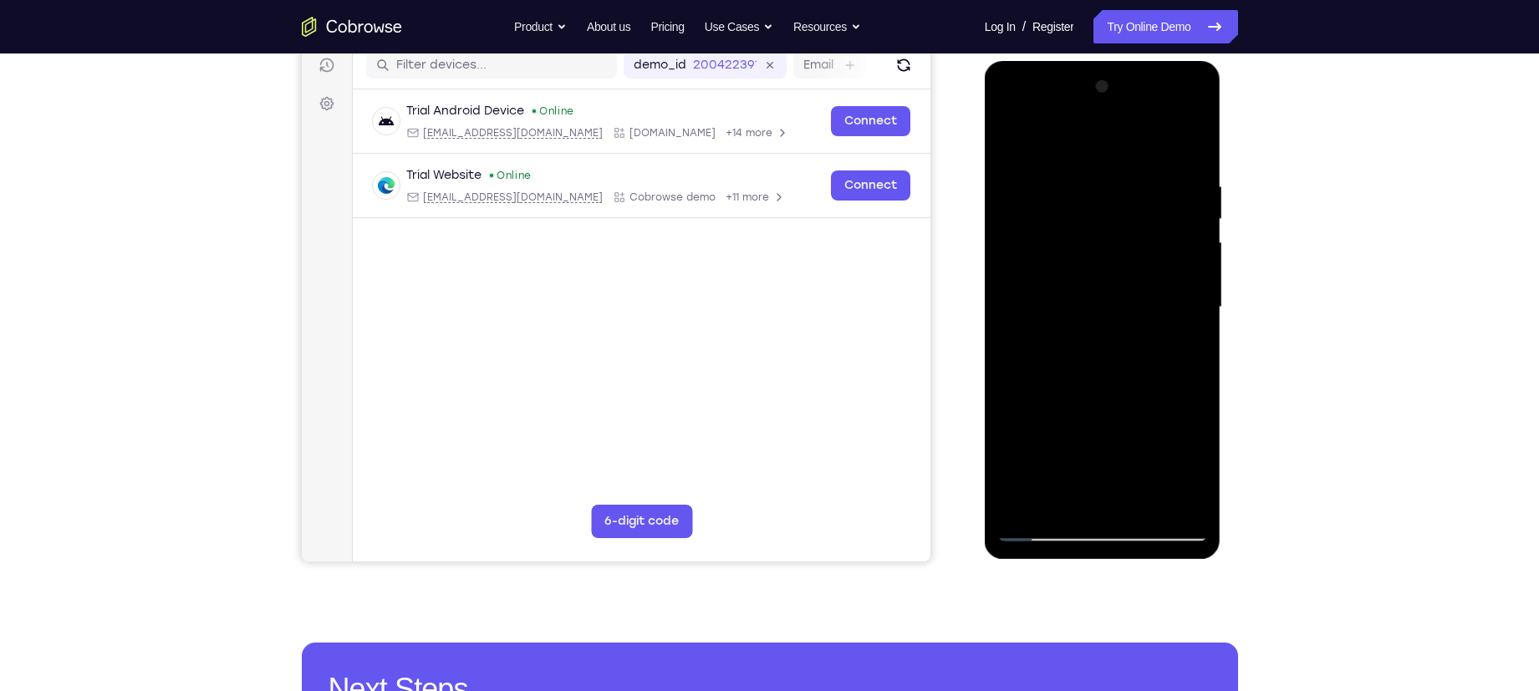
click at [1031, 413] on div at bounding box center [1102, 308] width 211 height 468
click at [1177, 405] on div at bounding box center [1102, 308] width 211 height 468
click at [1188, 351] on div at bounding box center [1102, 308] width 211 height 468
click at [1040, 536] on div at bounding box center [1102, 308] width 211 height 468
click at [1043, 526] on div at bounding box center [1102, 308] width 211 height 468
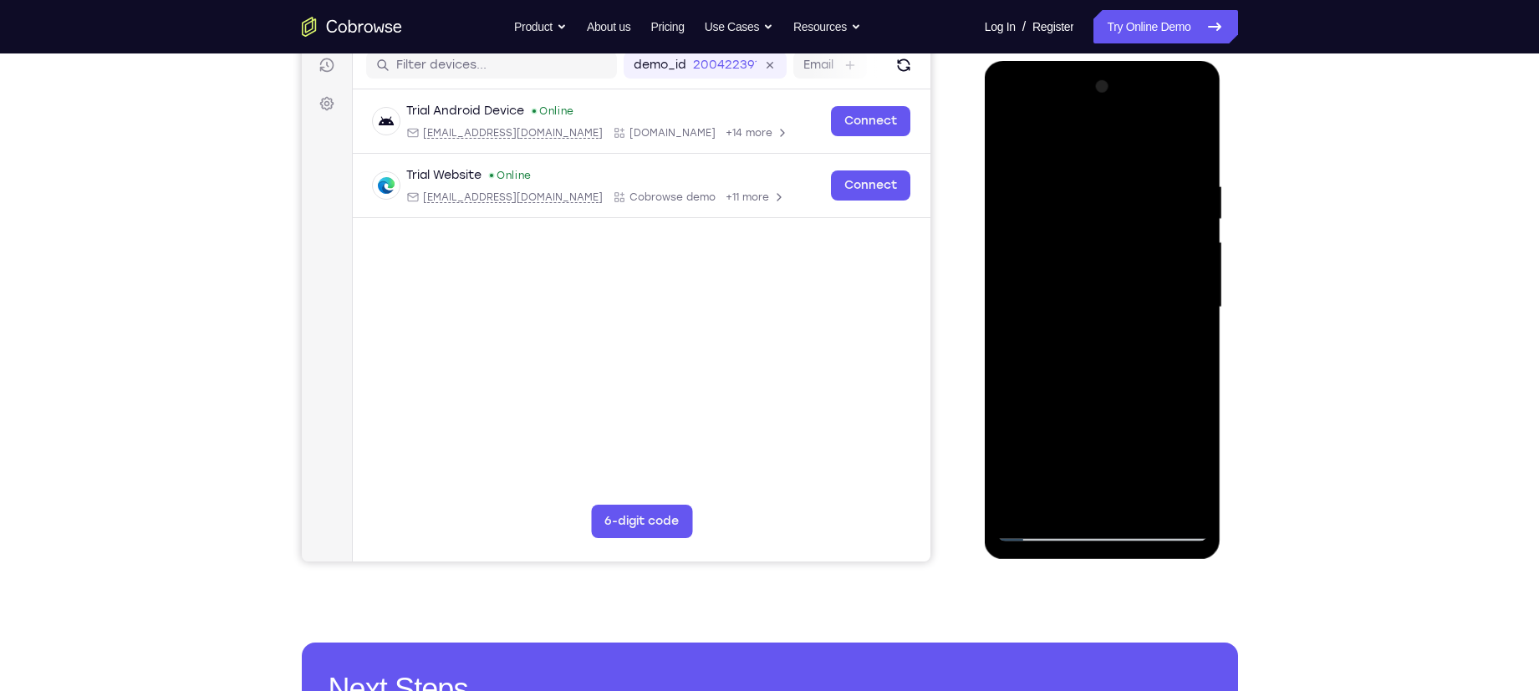
click at [1043, 526] on div at bounding box center [1102, 308] width 211 height 468
drag, startPoint x: 1093, startPoint y: 437, endPoint x: 1152, endPoint y: 219, distance: 226.1
click at [1152, 219] on div at bounding box center [1102, 308] width 211 height 468
drag, startPoint x: 1138, startPoint y: 248, endPoint x: 1081, endPoint y: 517, distance: 274.3
click at [1081, 517] on div at bounding box center [1102, 308] width 211 height 468
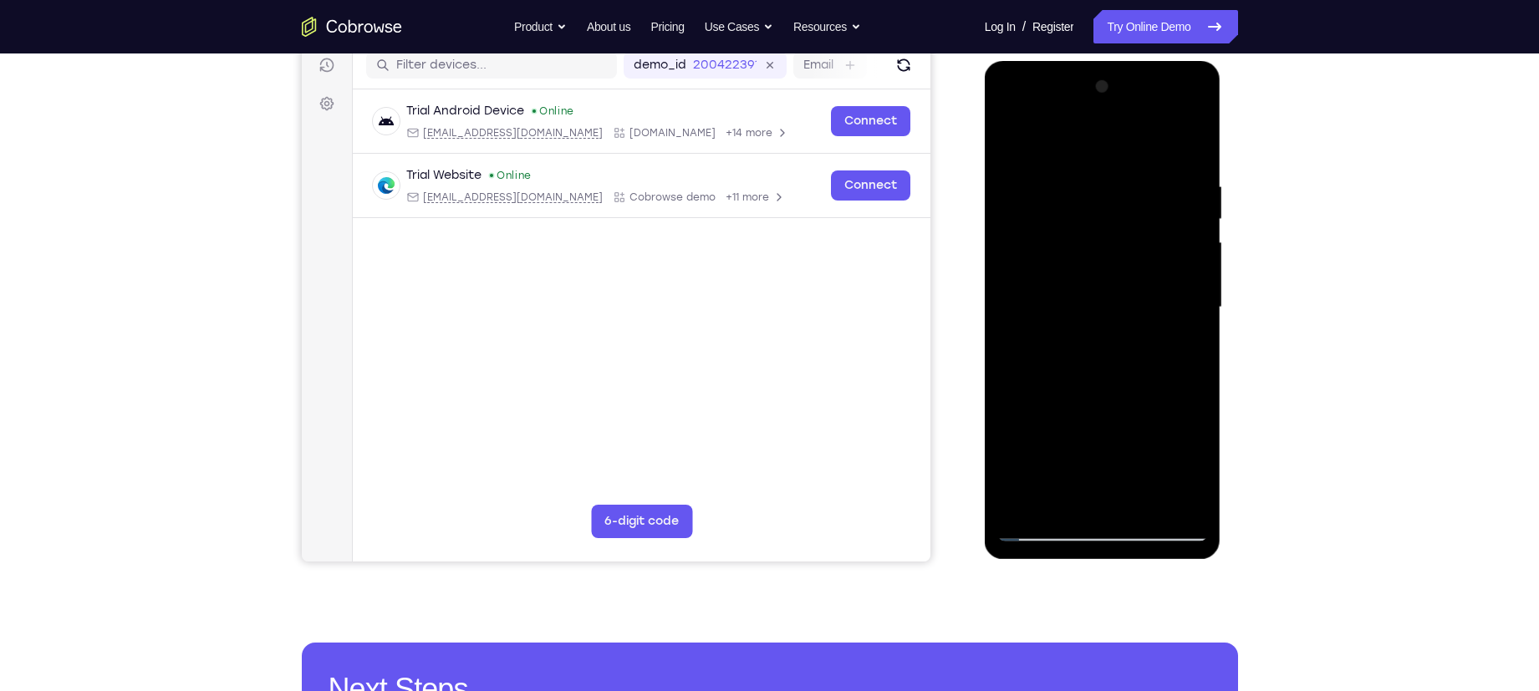
drag, startPoint x: 1107, startPoint y: 275, endPoint x: 1068, endPoint y: 588, distance: 315.1
click at [1068, 543] on html "Online web based iOS Simulators and Android Emulators. Run iPhone, iPad, Mobile…" at bounding box center [1104, 312] width 238 height 502
drag, startPoint x: 1097, startPoint y: 311, endPoint x: 1094, endPoint y: 455, distance: 143.8
click at [1094, 455] on div at bounding box center [1102, 308] width 211 height 468
click at [1084, 183] on div at bounding box center [1102, 308] width 211 height 468
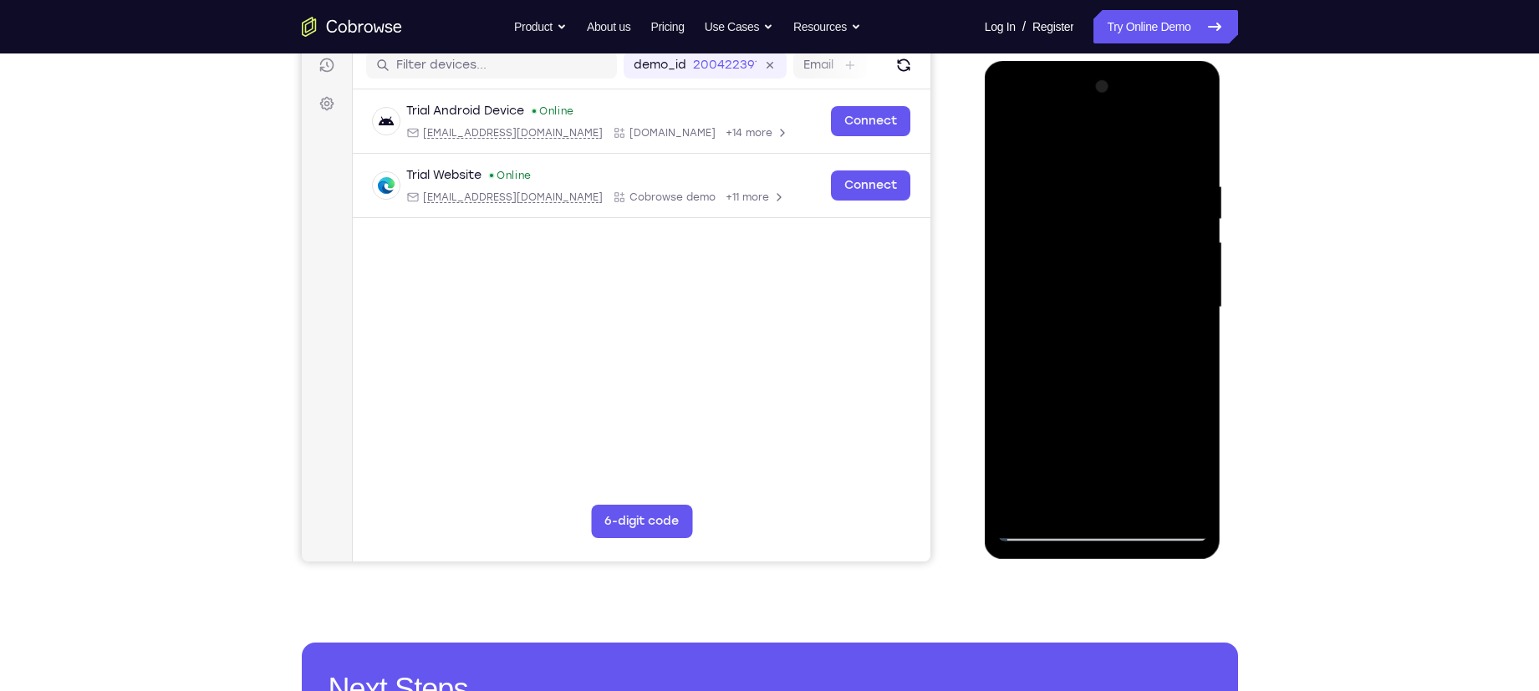
click at [1191, 268] on div at bounding box center [1102, 308] width 211 height 468
click at [1192, 218] on div at bounding box center [1102, 308] width 211 height 468
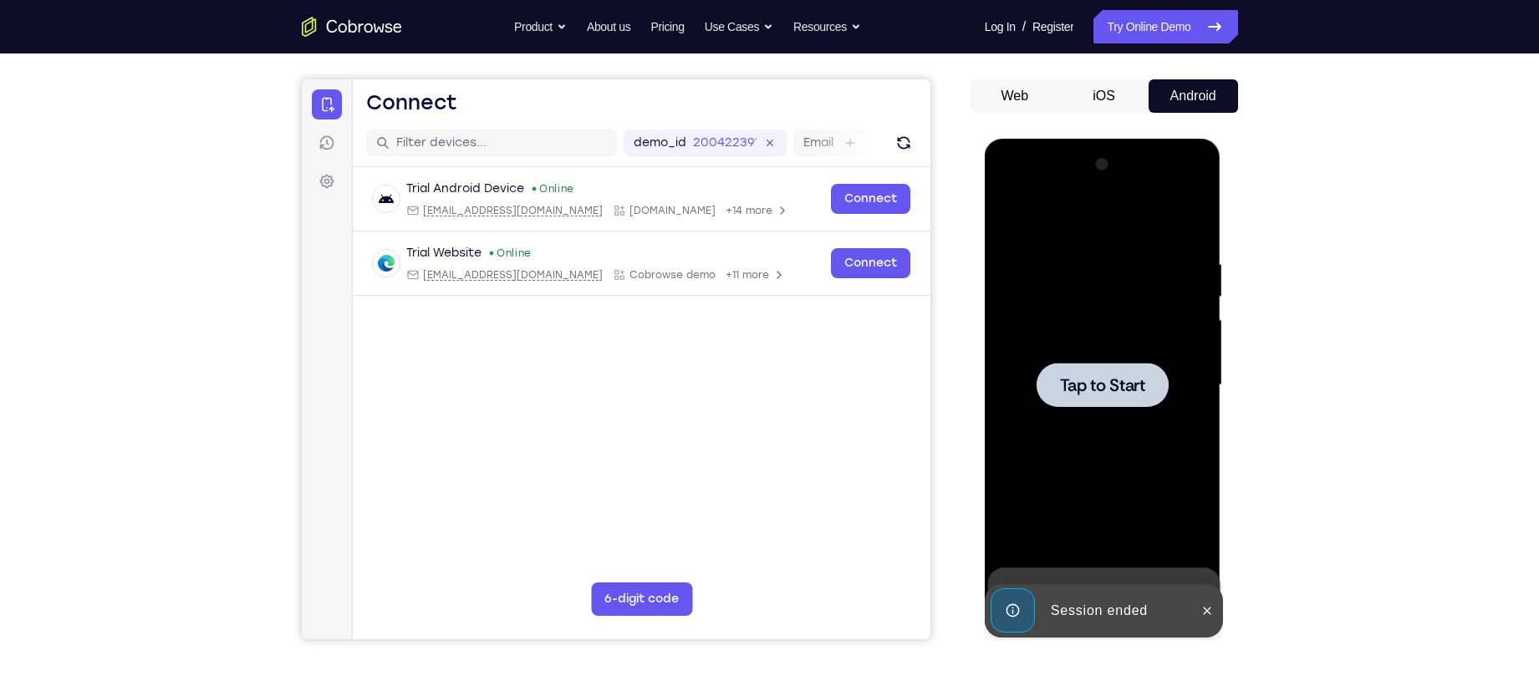
scroll to position [137, 0]
